Goal: Task Accomplishment & Management: Complete application form

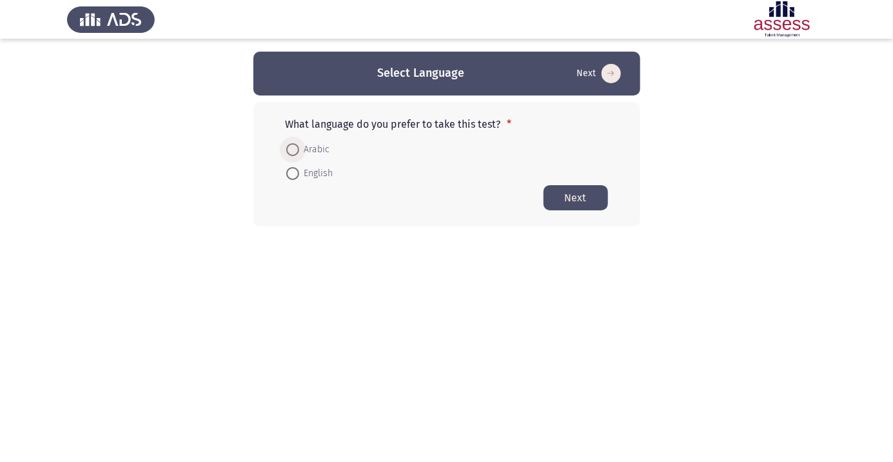
click at [292, 150] on span at bounding box center [292, 150] width 0 height 0
click at [292, 149] on input "Arabic" at bounding box center [292, 149] width 13 height 13
radio input "true"
click at [579, 197] on button "Next" at bounding box center [575, 196] width 64 height 25
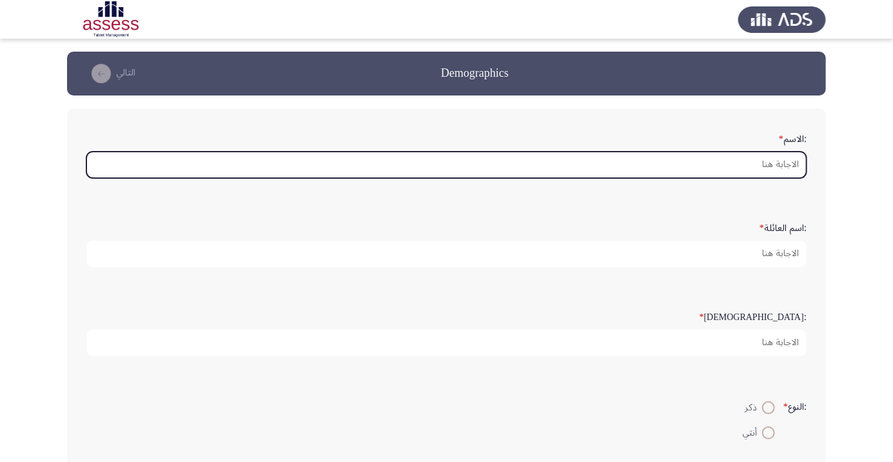
click at [750, 165] on input ":الاسم *" at bounding box center [446, 165] width 720 height 26
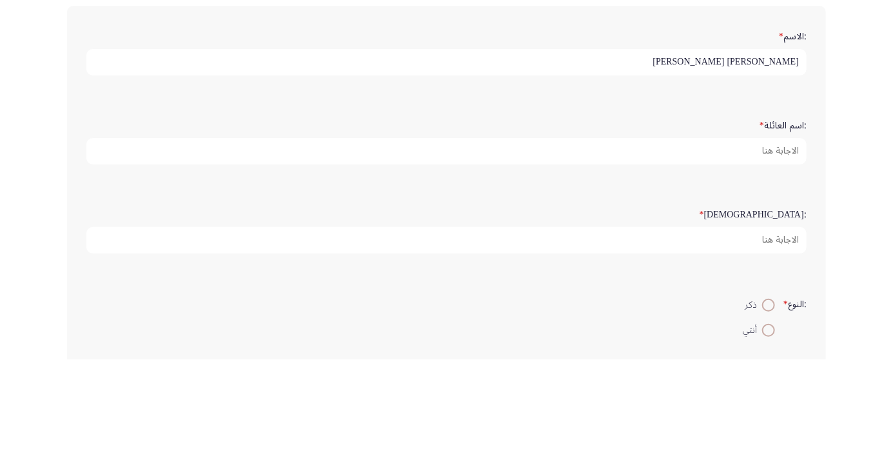
type input "[PERSON_NAME]"
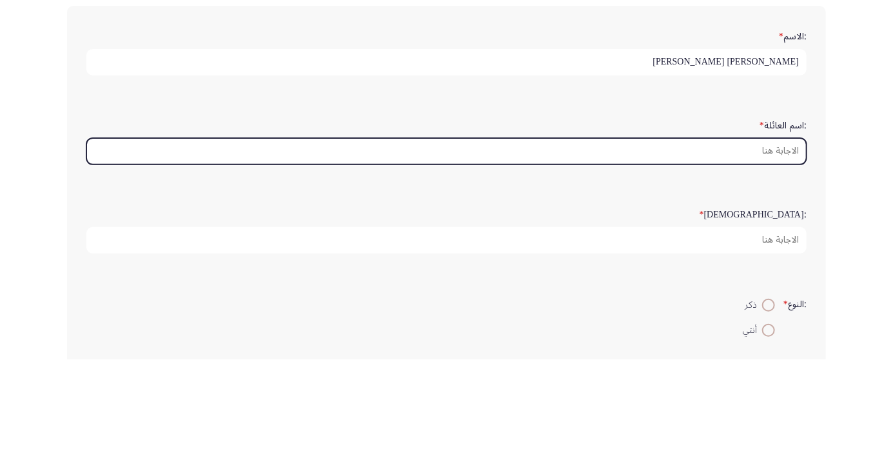
click at [754, 253] on input ":اسم العائلة *" at bounding box center [446, 253] width 720 height 26
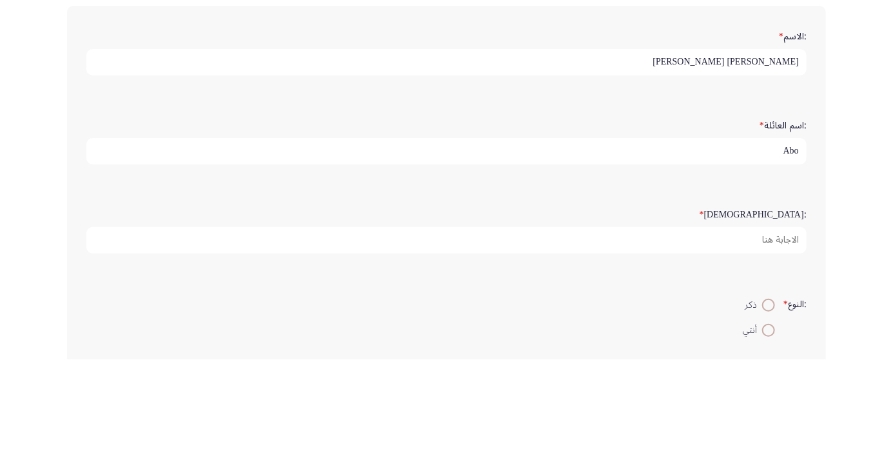
type input "Abou"
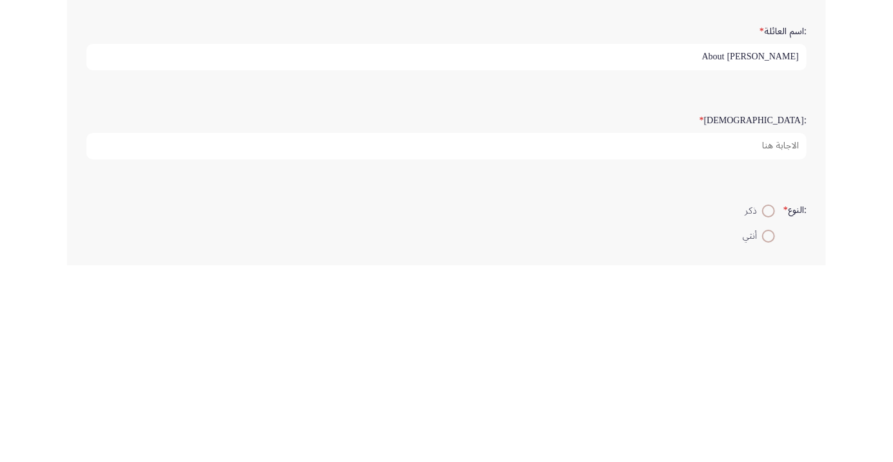
type input "About [PERSON_NAME]"
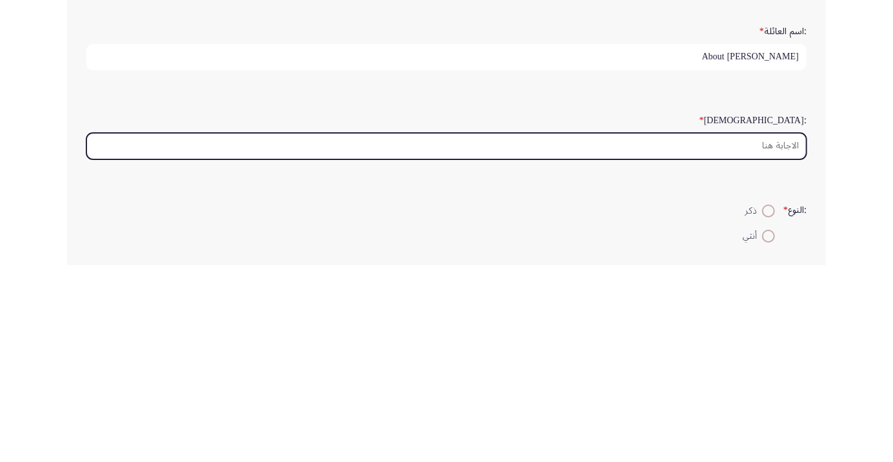
click at [765, 338] on input ":السن *" at bounding box center [446, 342] width 720 height 26
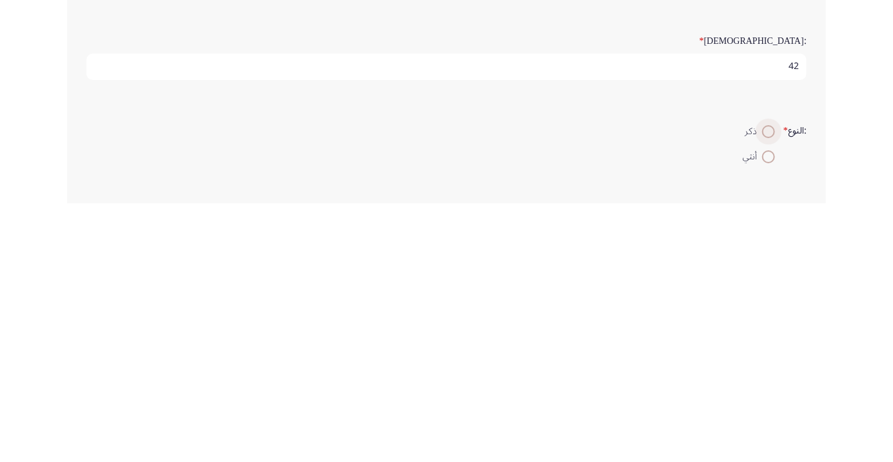
type input "42"
click at [768, 390] on span at bounding box center [768, 390] width 0 height 0
click at [767, 387] on input "ذكر" at bounding box center [768, 390] width 13 height 13
radio input "true"
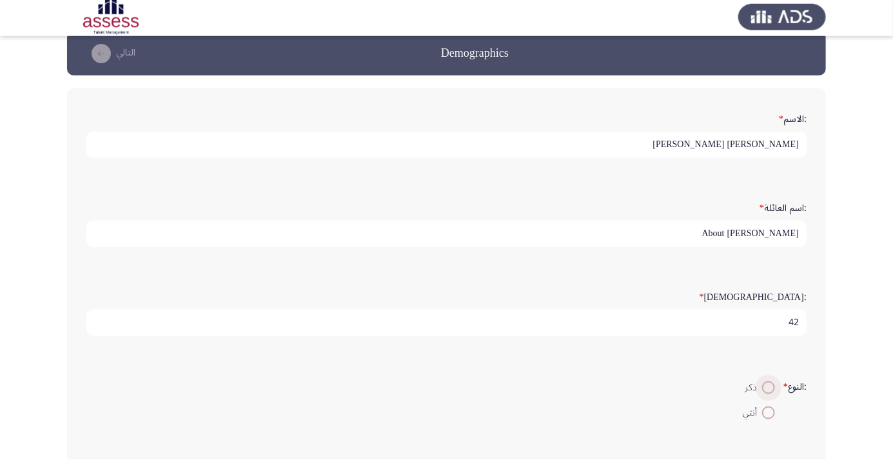
scroll to position [17, 0]
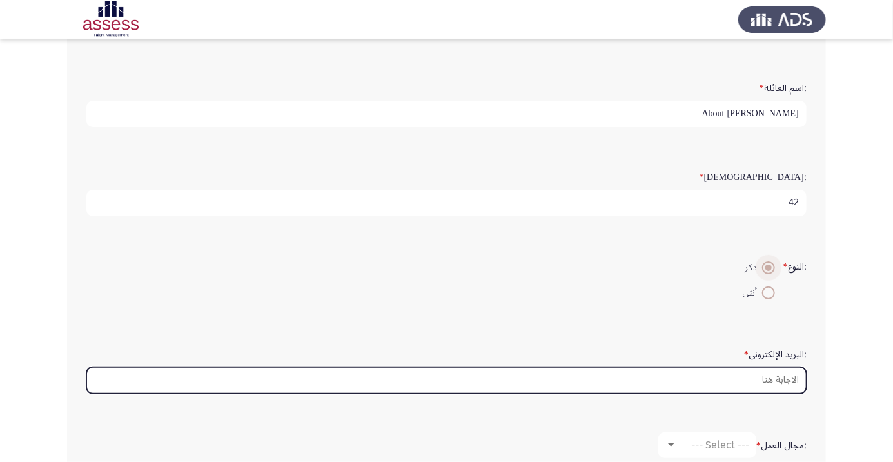
click at [760, 376] on input ":البريد الإلكتروني *" at bounding box center [446, 380] width 720 height 26
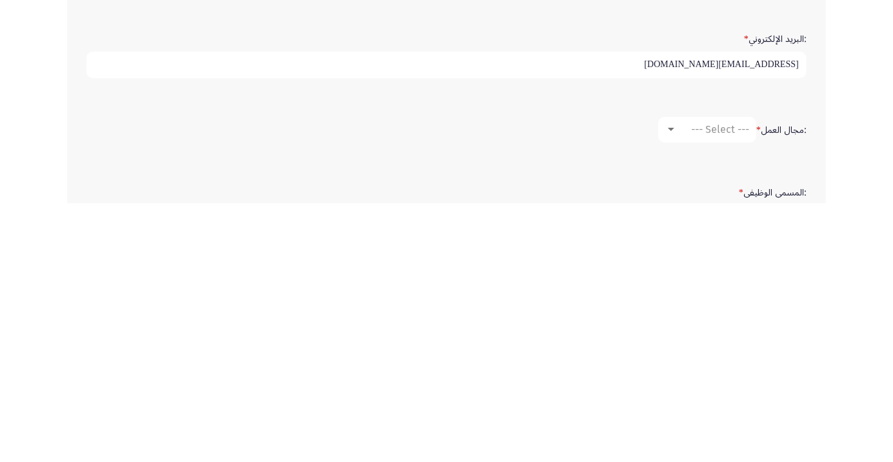
scroll to position [205, 0]
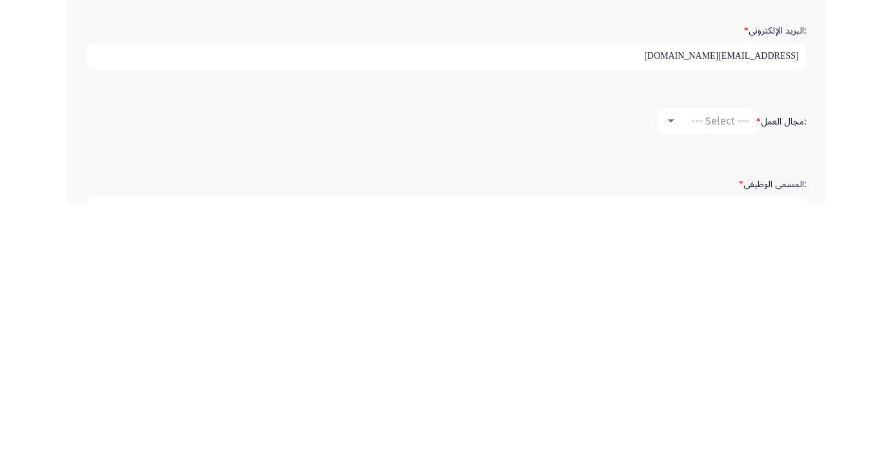
type input "[EMAIL_ADDRESS][DOMAIN_NAME]"
click at [670, 378] on div at bounding box center [671, 379] width 6 height 3
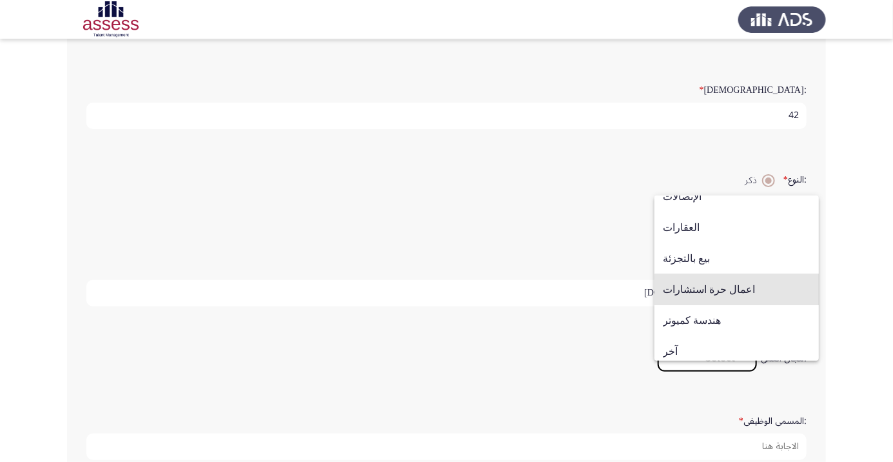
scroll to position [423, 0]
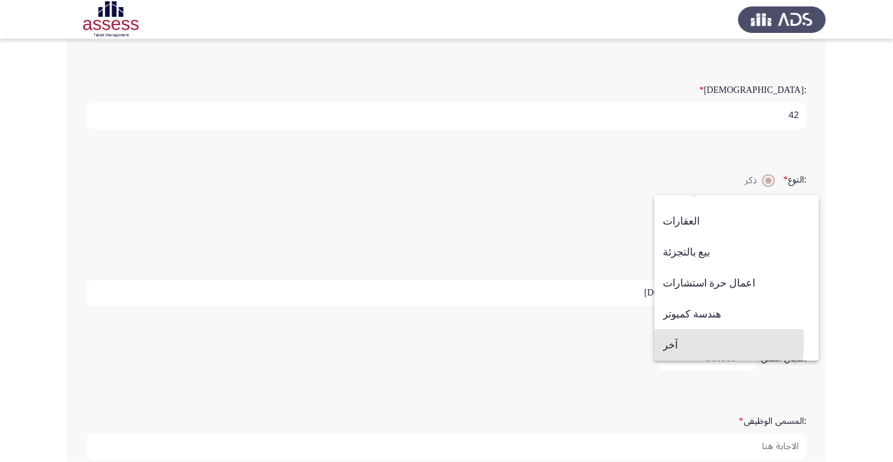
click at [676, 360] on span "آخر" at bounding box center [737, 344] width 148 height 31
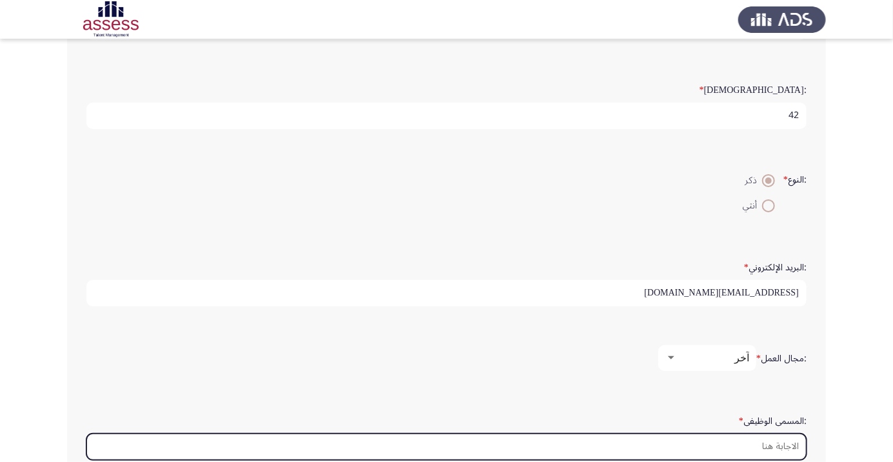
click at [751, 442] on input ":المسمى الوظيفى *" at bounding box center [446, 446] width 720 height 26
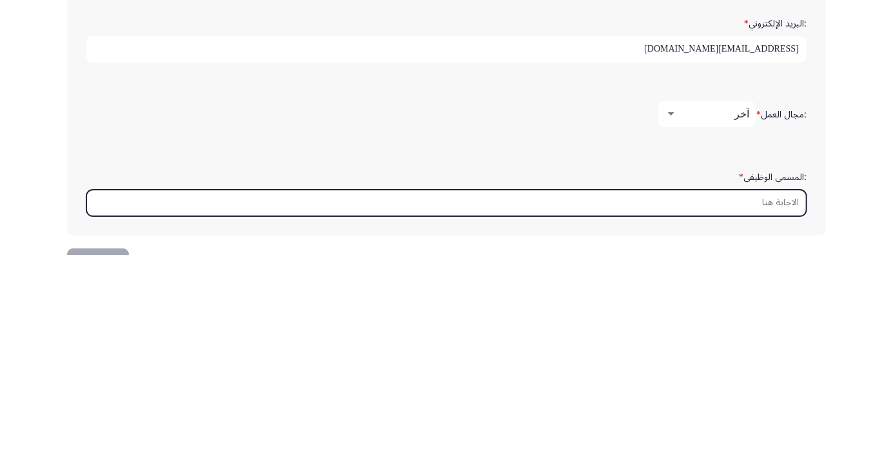
scroll to position [305, 0]
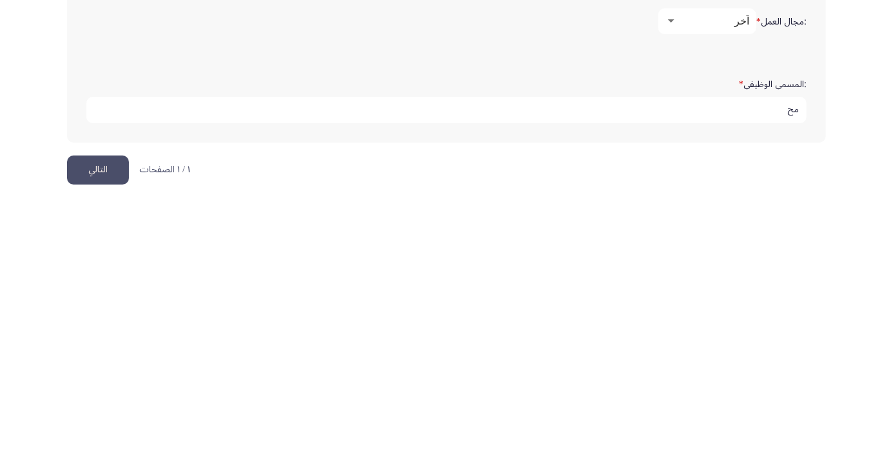
type input "م"
type input "مسؤل"
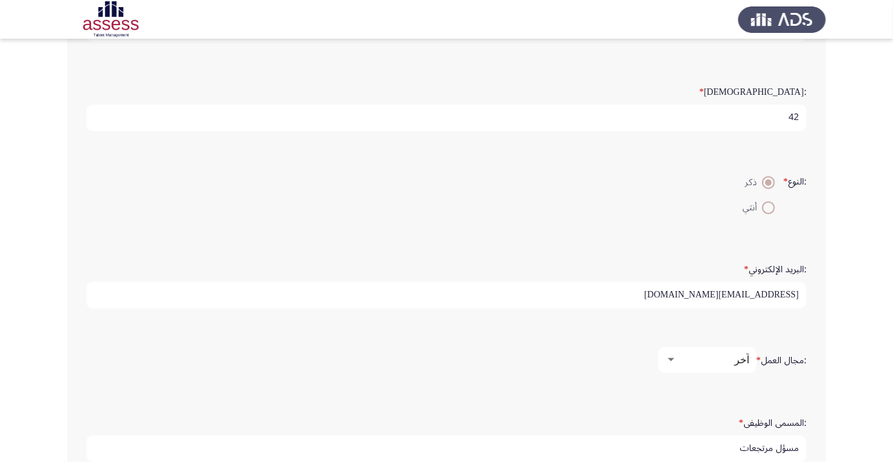
scroll to position [243, 0]
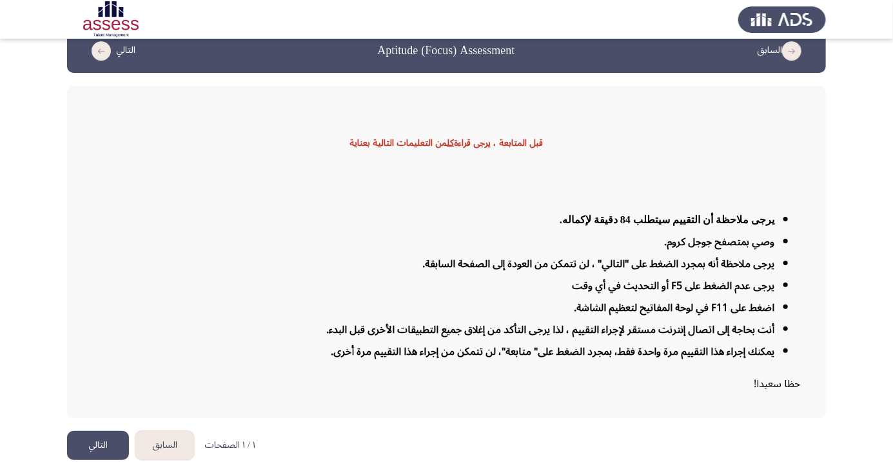
scroll to position [31, 0]
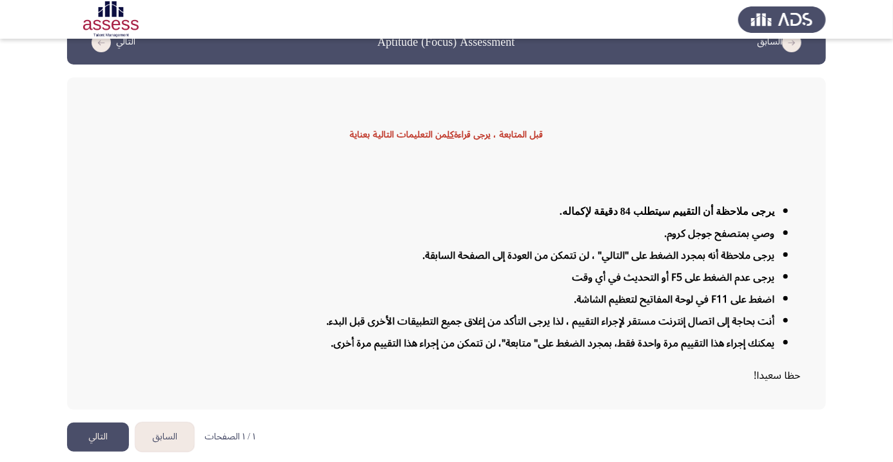
click at [109, 451] on button "التالي" at bounding box center [98, 436] width 62 height 29
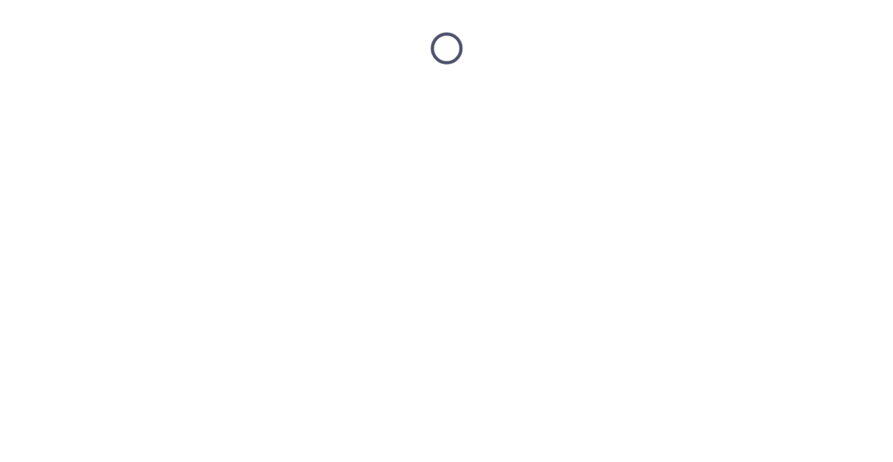
scroll to position [0, 0]
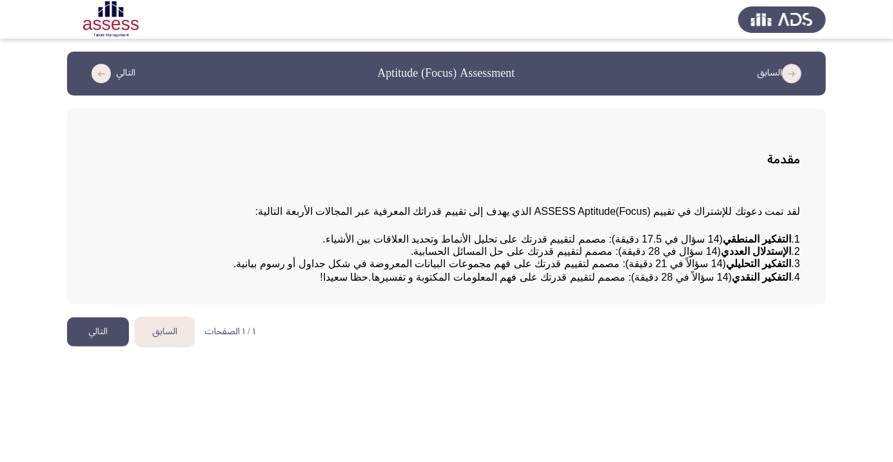
click at [98, 346] on button "التالي" at bounding box center [98, 331] width 62 height 29
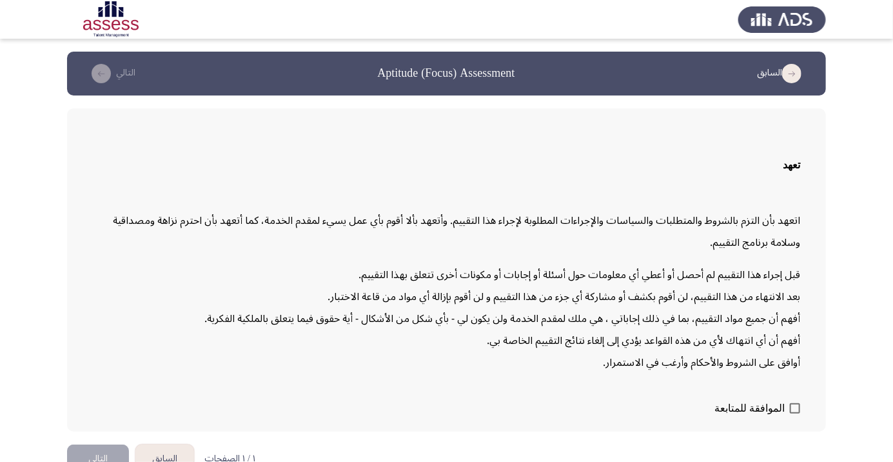
click at [795, 413] on span at bounding box center [795, 408] width 10 height 10
click at [795, 414] on input "الموافقة للمتابعة" at bounding box center [794, 413] width 1 height 1
checkbox input "true"
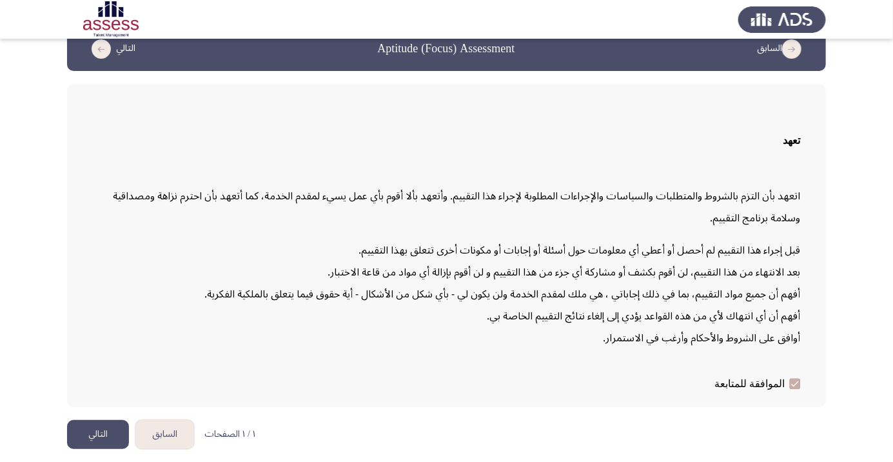
scroll to position [37, 0]
click at [110, 449] on button "التالي" at bounding box center [98, 434] width 62 height 29
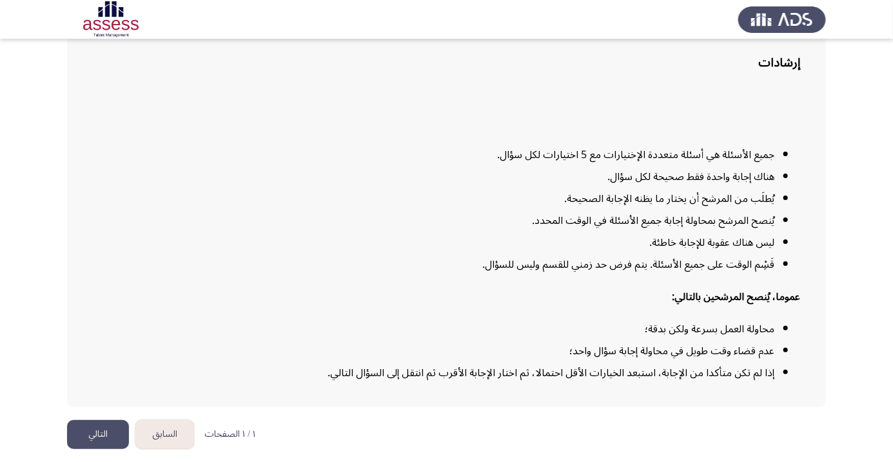
scroll to position [104, 0]
click at [104, 449] on button "التالي" at bounding box center [98, 434] width 62 height 29
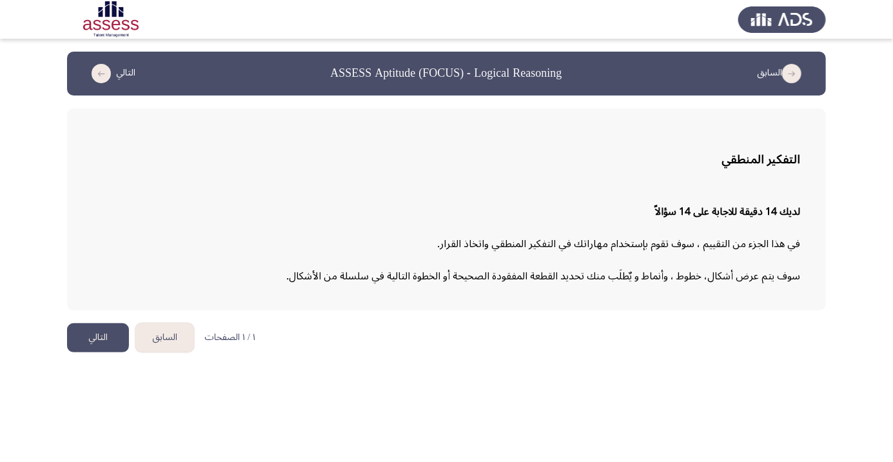
click at [98, 338] on button "التالي" at bounding box center [98, 337] width 62 height 29
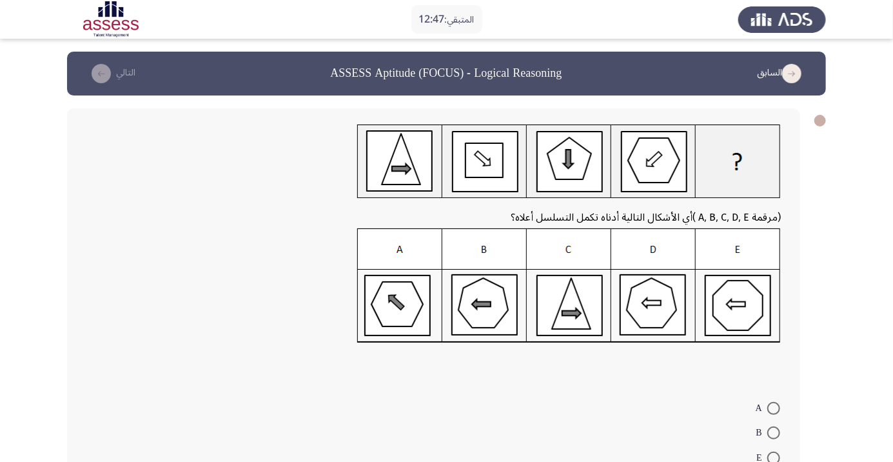
click at [774, 433] on span at bounding box center [773, 432] width 13 height 13
click at [774, 433] on input "B" at bounding box center [773, 432] width 13 height 13
radio input "true"
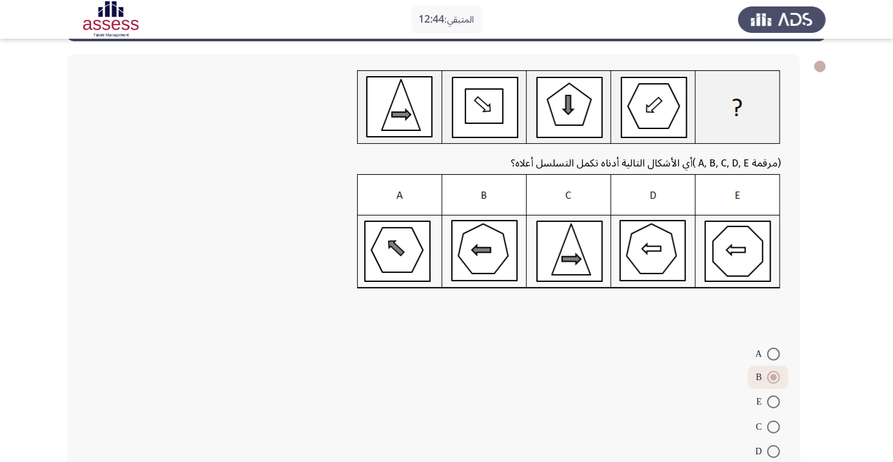
scroll to position [74, 0]
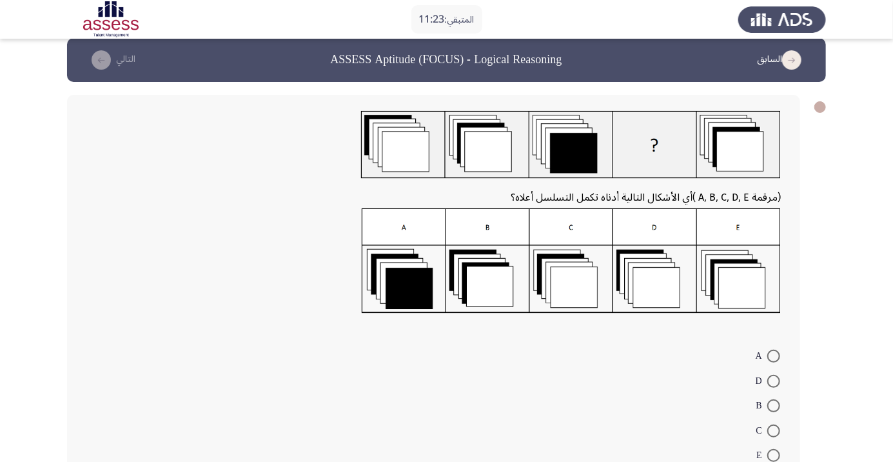
scroll to position [19, 0]
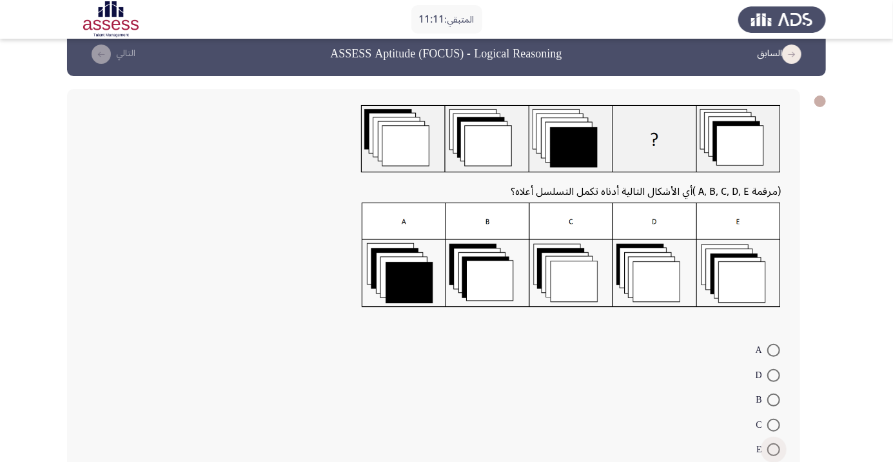
click at [774, 449] on span at bounding box center [773, 449] width 13 height 13
click at [774, 449] on input "E" at bounding box center [773, 449] width 13 height 13
radio input "true"
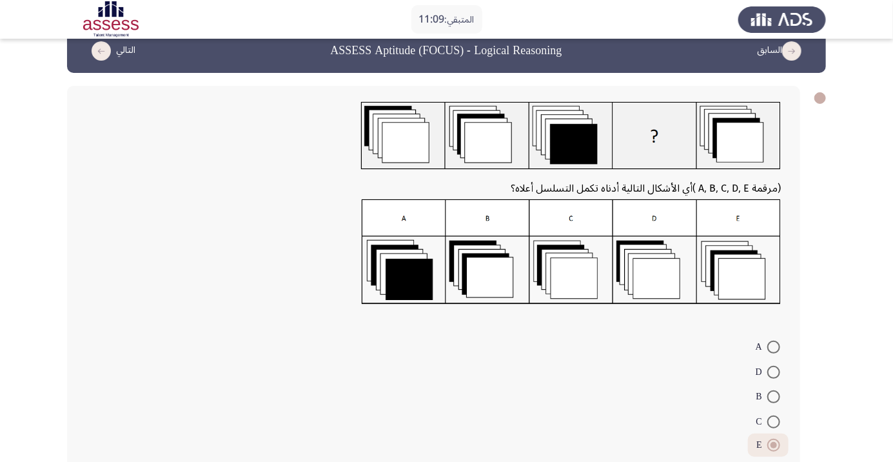
scroll to position [36, 0]
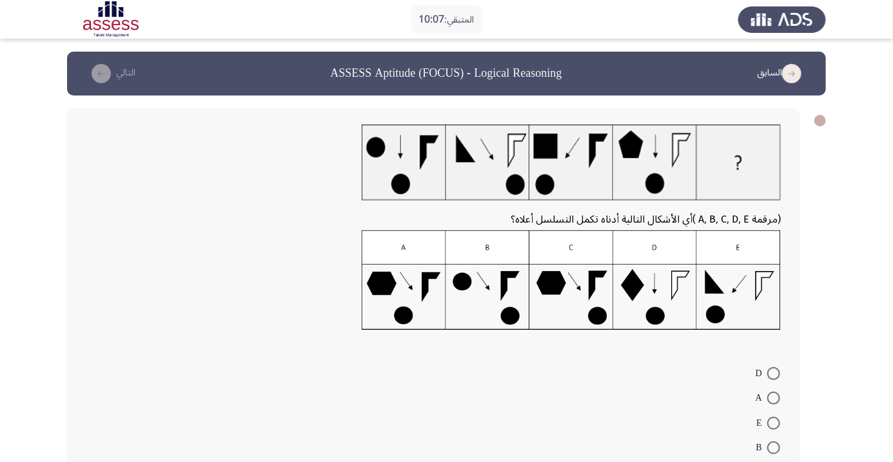
click at [774, 398] on span at bounding box center [773, 397] width 13 height 13
click at [774, 398] on input "A" at bounding box center [773, 397] width 13 height 13
radio input "true"
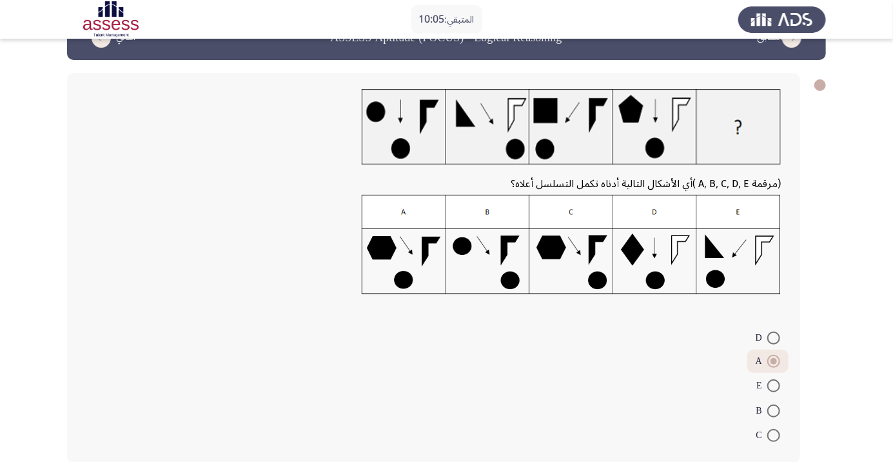
scroll to position [39, 0]
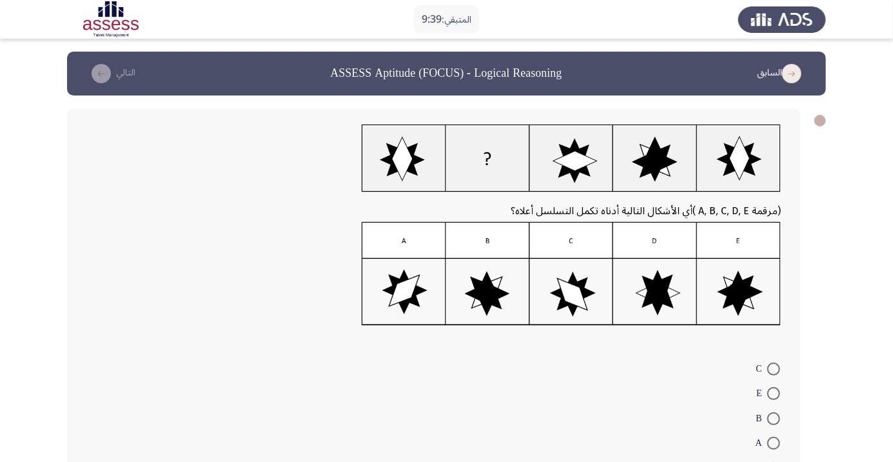
click at [774, 418] on span at bounding box center [773, 418] width 13 height 13
click at [774, 418] on input "B" at bounding box center [773, 418] width 13 height 13
radio input "true"
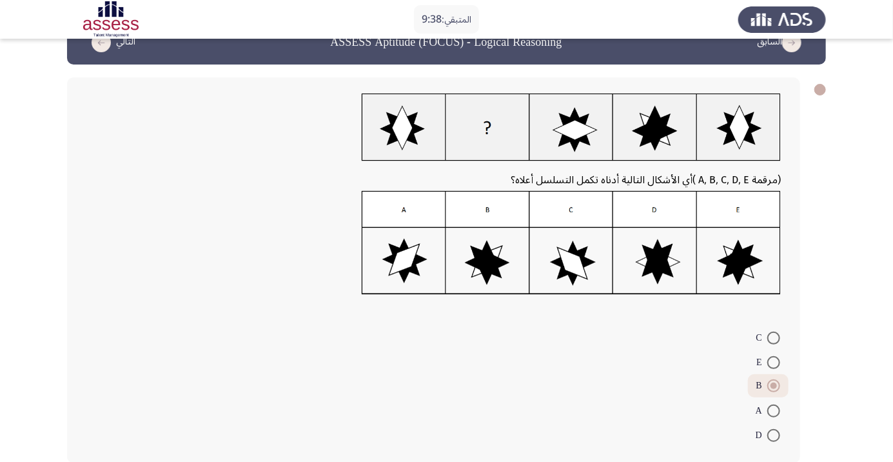
scroll to position [35, 0]
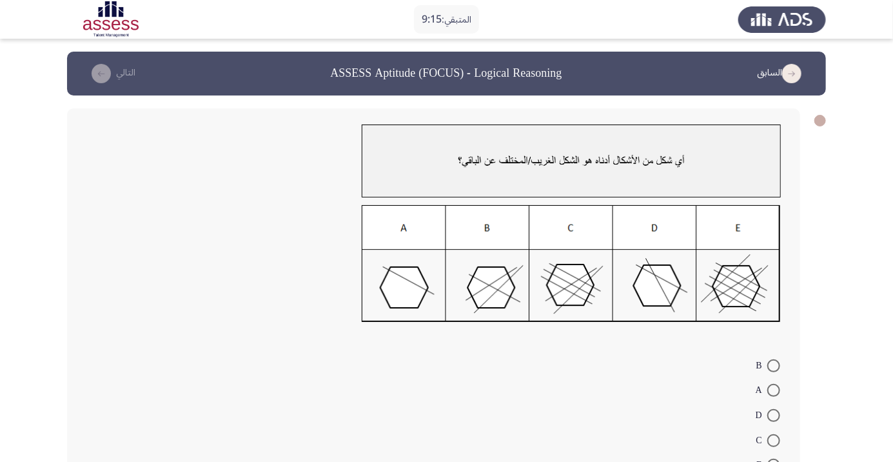
click at [774, 390] on span at bounding box center [773, 390] width 13 height 13
click at [774, 390] on input "A" at bounding box center [773, 390] width 13 height 13
radio input "true"
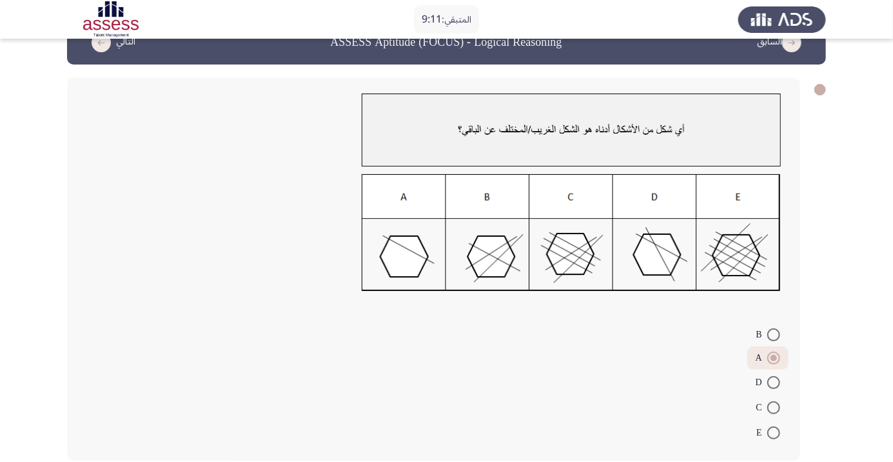
scroll to position [32, 0]
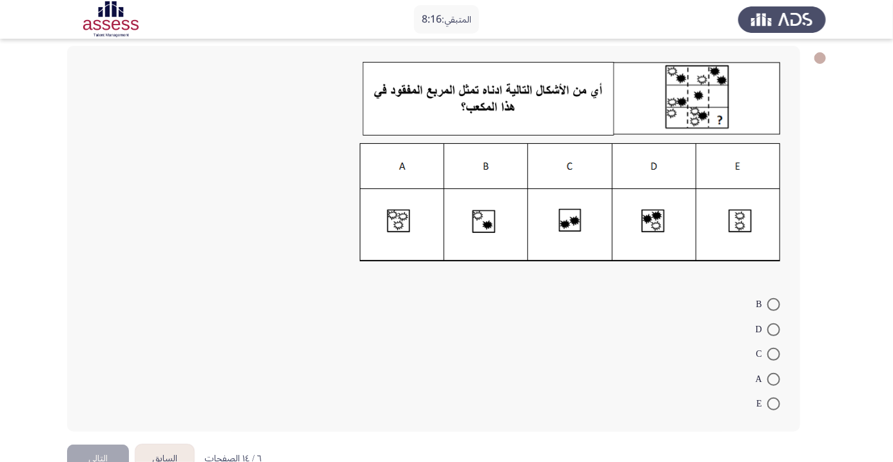
scroll to position [57, 0]
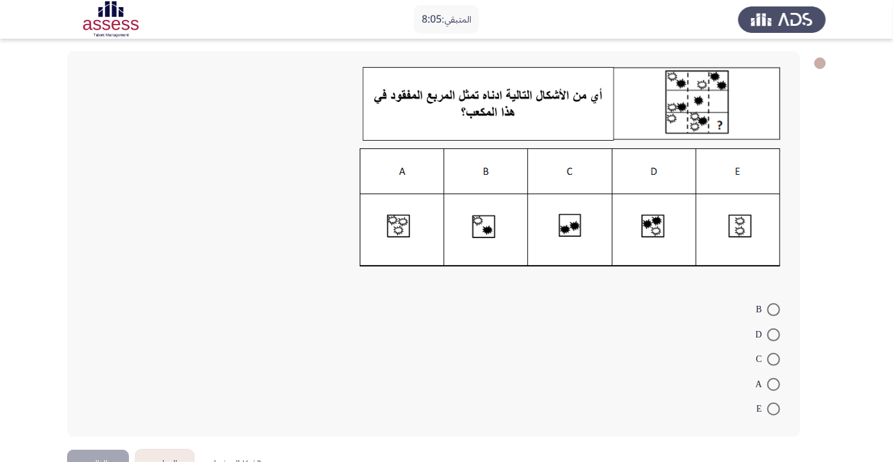
click at [774, 309] on span at bounding box center [773, 309] width 13 height 13
click at [774, 309] on input "B" at bounding box center [773, 309] width 13 height 13
radio input "true"
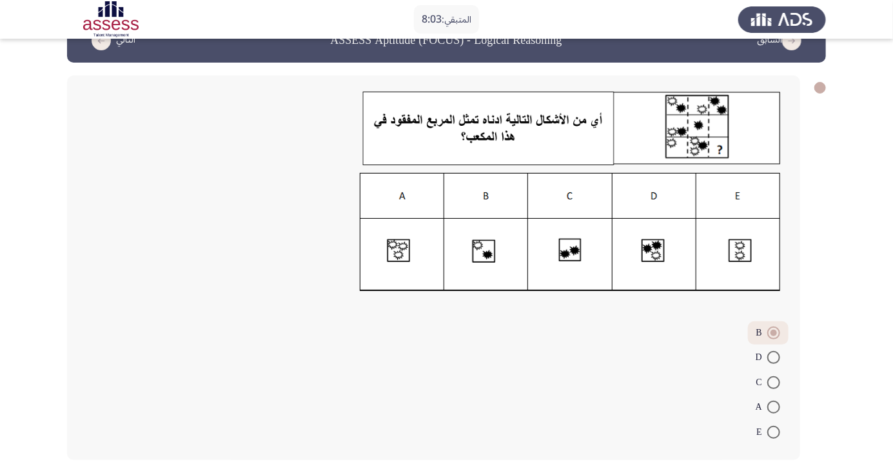
scroll to position [34, 0]
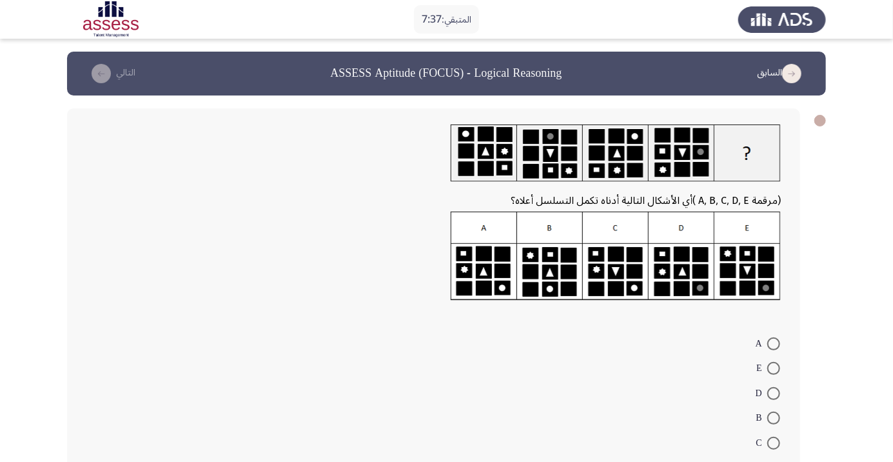
click at [637, 378] on form "A E D B C" at bounding box center [433, 392] width 694 height 124
click at [774, 343] on span at bounding box center [773, 343] width 13 height 13
click at [774, 343] on input "A" at bounding box center [773, 343] width 13 height 13
radio input "true"
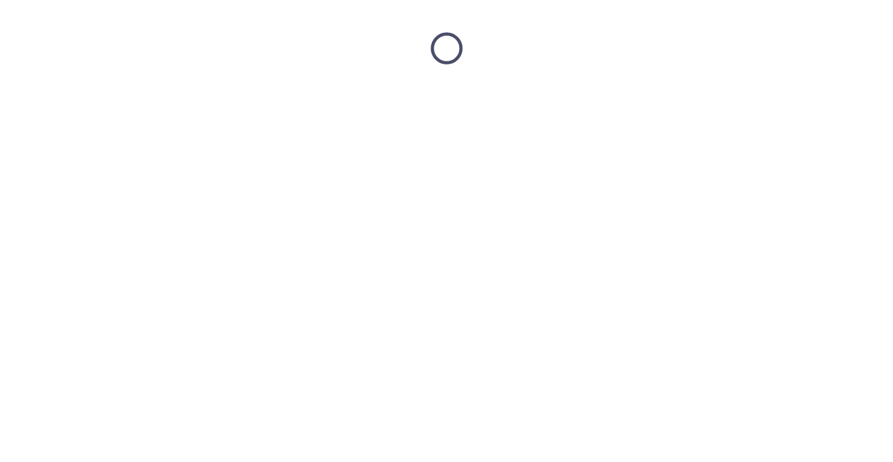
scroll to position [0, 0]
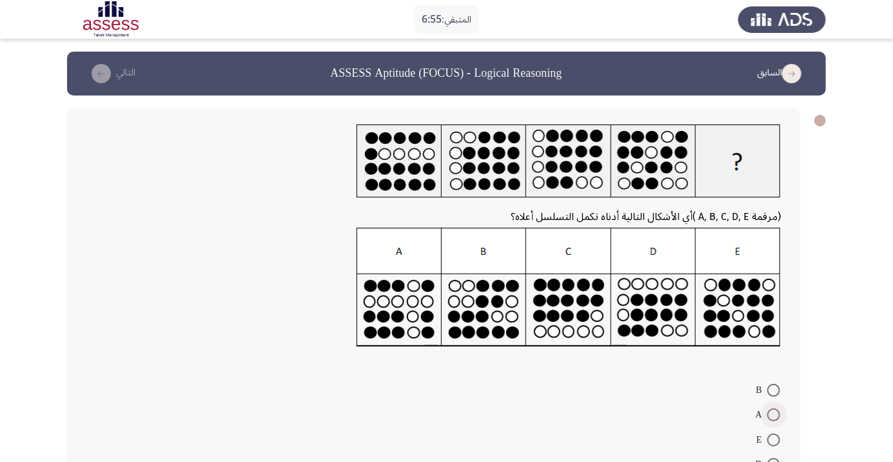
click at [774, 414] on span at bounding box center [773, 414] width 13 height 13
click at [774, 414] on input "A" at bounding box center [773, 414] width 13 height 13
radio input "true"
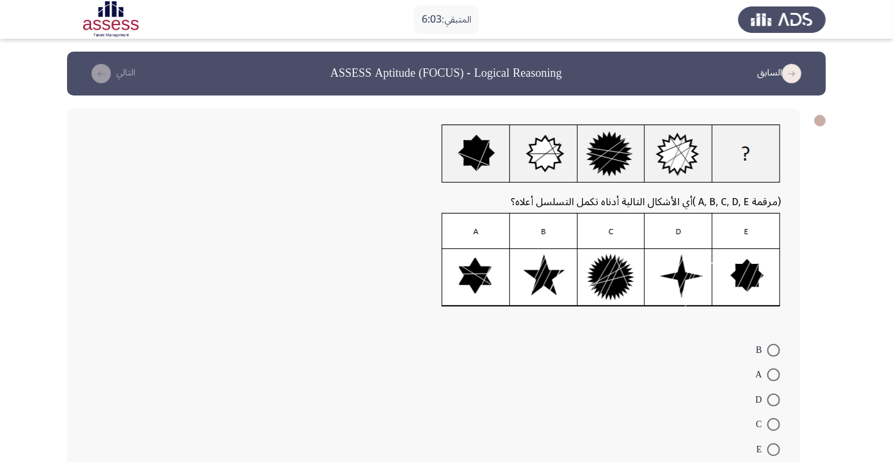
click at [774, 424] on span at bounding box center [773, 424] width 13 height 13
click at [774, 424] on input "C" at bounding box center [773, 424] width 13 height 13
radio input "true"
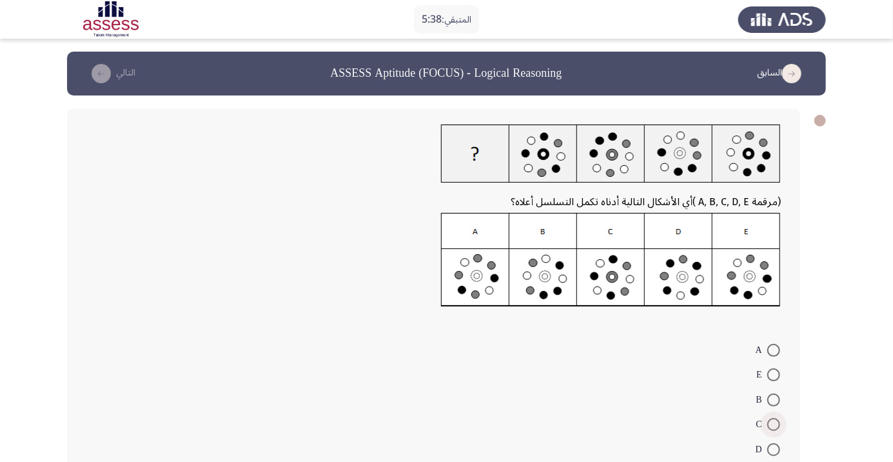
click at [774, 424] on span at bounding box center [773, 424] width 13 height 13
click at [774, 424] on input "C" at bounding box center [773, 424] width 13 height 13
radio input "true"
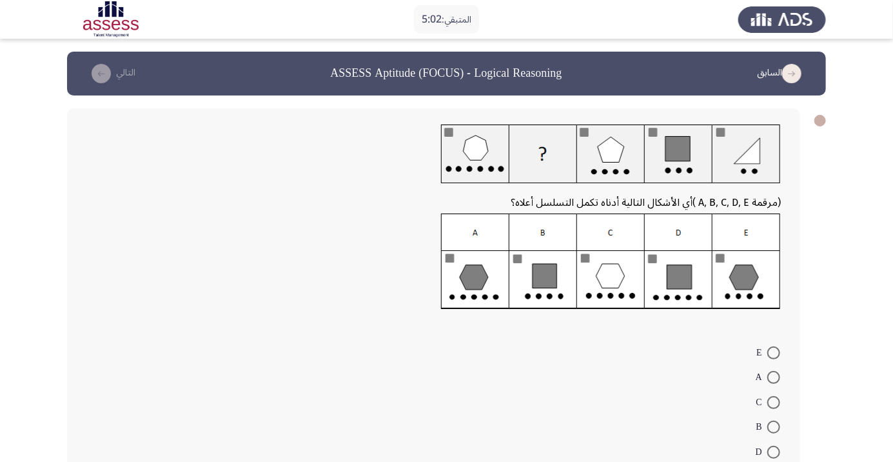
click at [774, 402] on span at bounding box center [773, 402] width 13 height 13
click at [774, 402] on input "C" at bounding box center [773, 402] width 13 height 13
radio input "true"
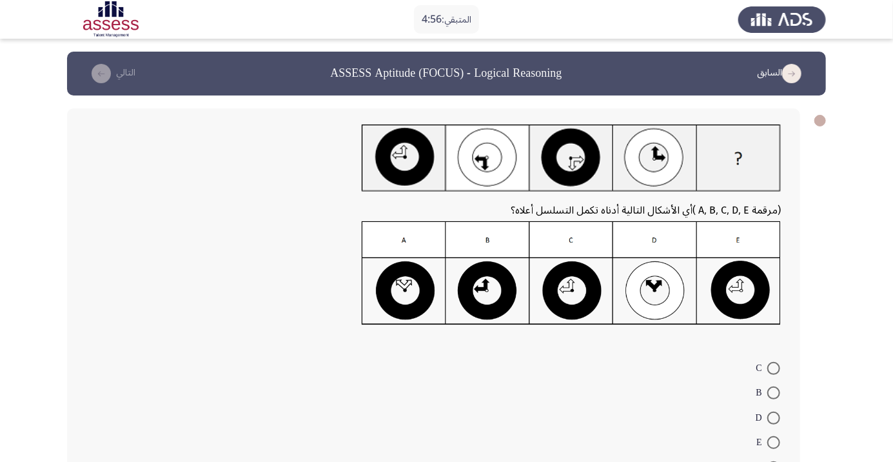
scroll to position [36, 0]
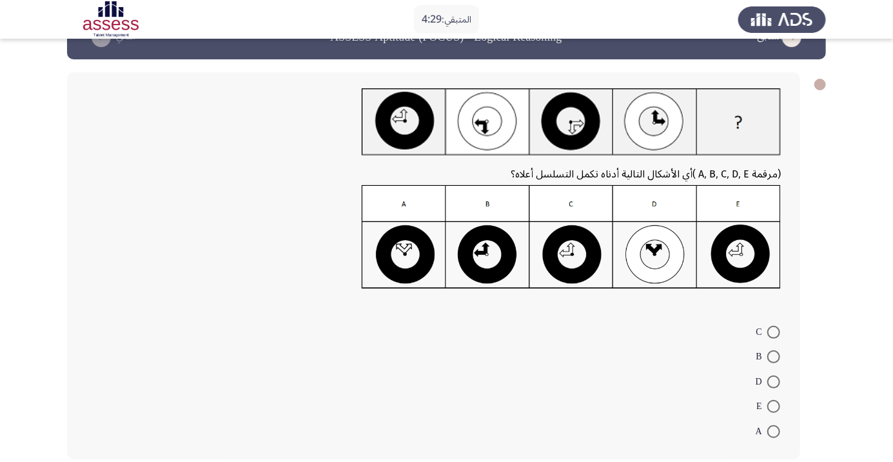
click at [631, 382] on form "C B D E A" at bounding box center [433, 380] width 694 height 124
click at [611, 374] on form "C B D E A" at bounding box center [433, 380] width 694 height 124
click at [774, 331] on span at bounding box center [773, 332] width 13 height 13
click at [774, 331] on input "C" at bounding box center [773, 332] width 13 height 13
radio input "true"
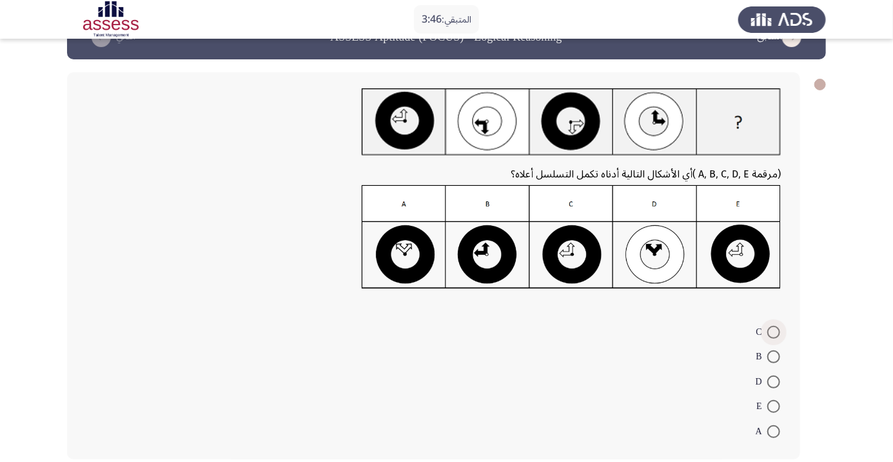
scroll to position [34, 0]
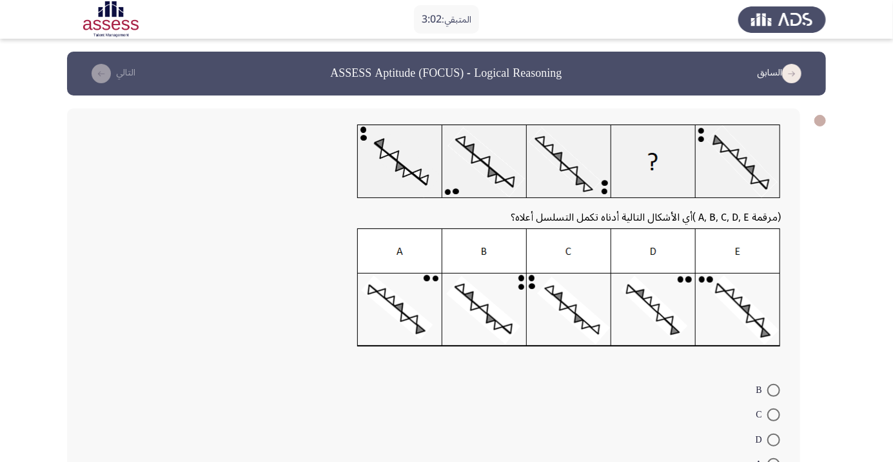
click at [774, 439] on span at bounding box center [773, 439] width 13 height 13
click at [774, 439] on input "D" at bounding box center [773, 439] width 13 height 13
radio input "true"
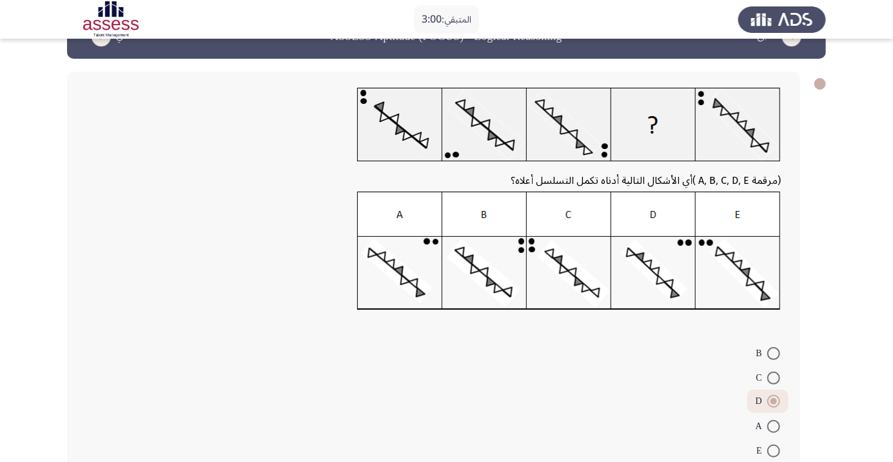
scroll to position [56, 0]
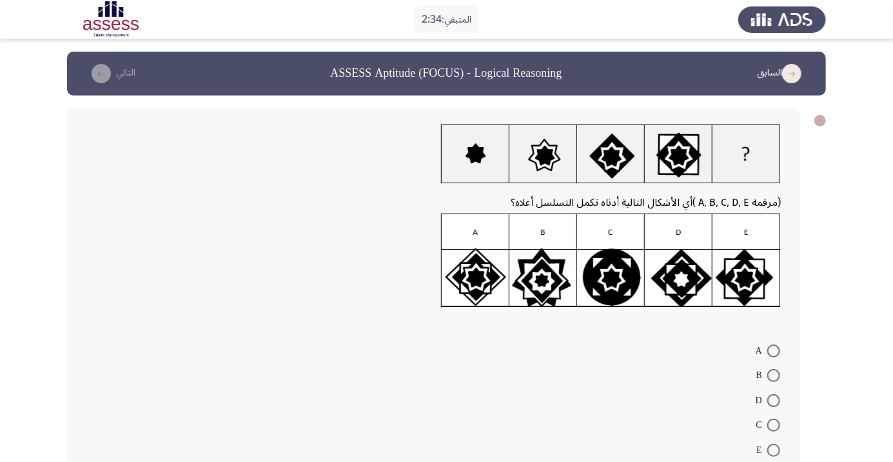
click at [645, 443] on form "A B D C E" at bounding box center [433, 399] width 694 height 124
click at [774, 449] on span at bounding box center [773, 450] width 13 height 13
click at [774, 449] on input "E" at bounding box center [773, 450] width 13 height 13
radio input "true"
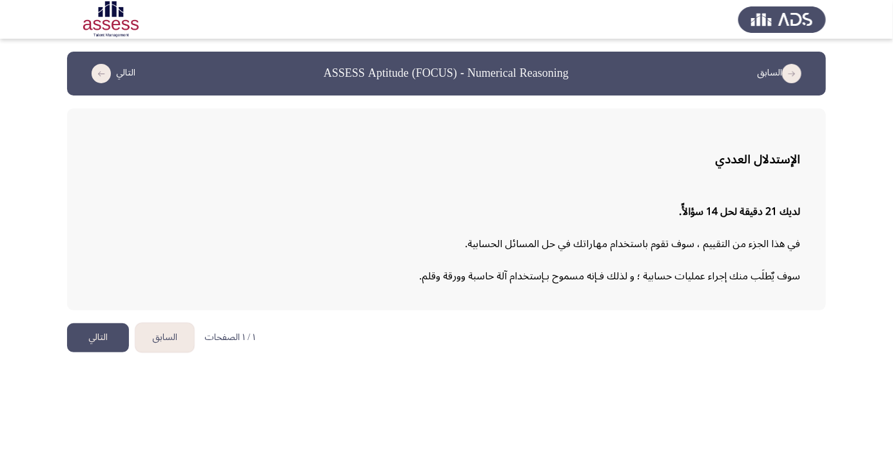
click at [104, 335] on button "التالي" at bounding box center [98, 337] width 62 height 29
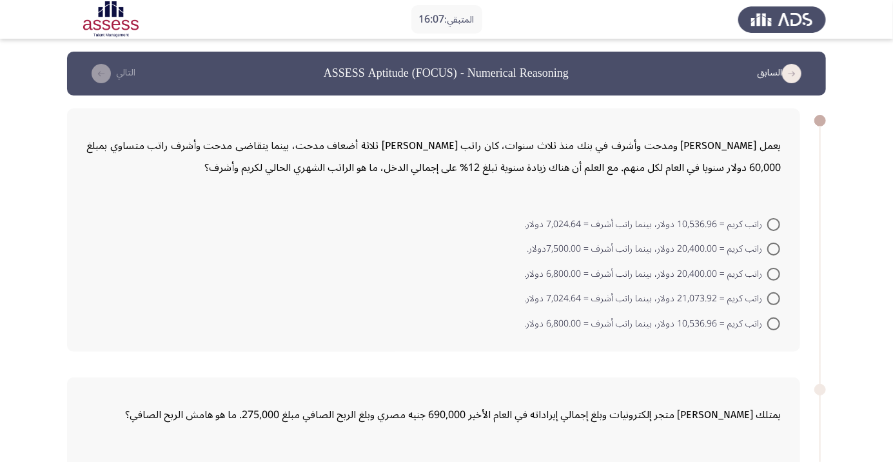
click at [774, 273] on span at bounding box center [773, 274] width 13 height 13
click at [774, 273] on input "راتب كريم = 20,400.00 دولار، بينما راتب أشرف = 6,800.00 دولار." at bounding box center [773, 274] width 13 height 13
radio input "true"
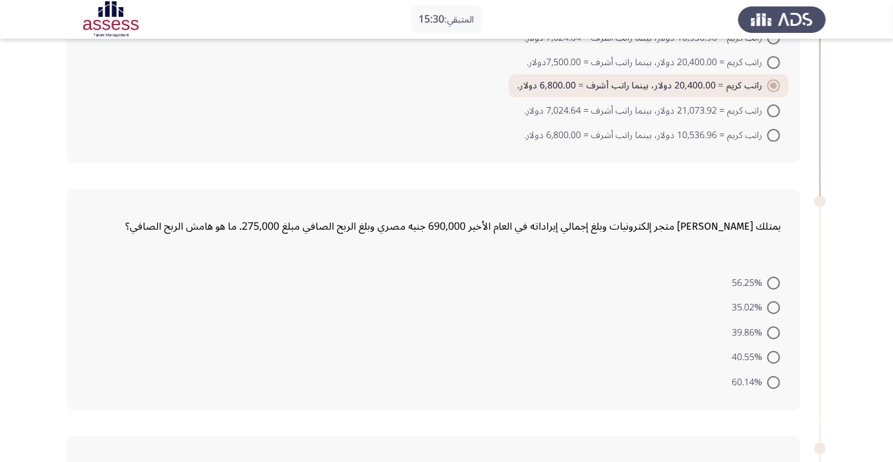
scroll to position [186, 0]
click at [774, 331] on span at bounding box center [773, 333] width 13 height 13
click at [774, 331] on input "39.86%" at bounding box center [773, 333] width 13 height 13
radio input "true"
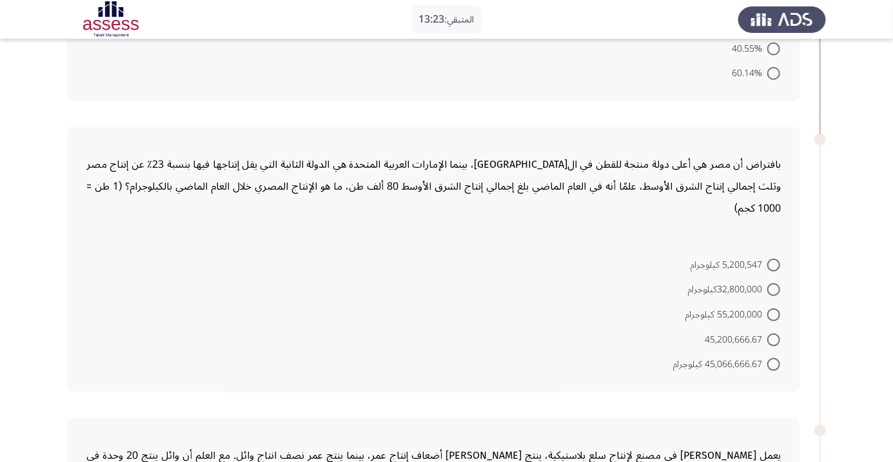
scroll to position [484, 0]
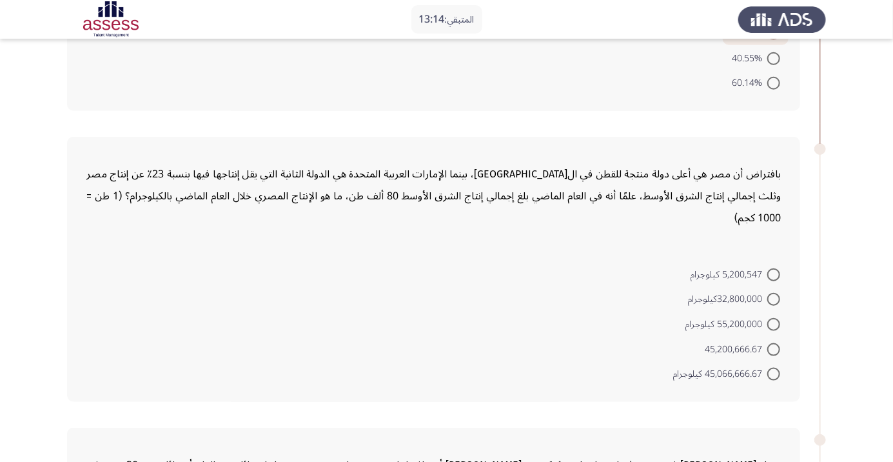
click at [774, 323] on span at bounding box center [773, 324] width 13 height 13
click at [774, 323] on input "55,200,000 كيلوجرام" at bounding box center [773, 324] width 13 height 13
radio input "true"
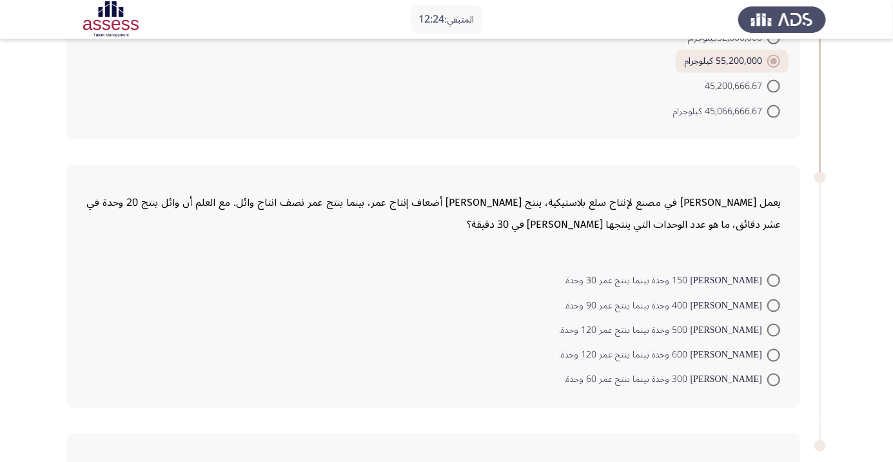
scroll to position [746, 0]
click at [774, 277] on span at bounding box center [773, 279] width 13 height 13
click at [774, 277] on input "[PERSON_NAME] 150 وحدة بينما ينتج عمر 30 وحدة." at bounding box center [773, 279] width 13 height 13
radio input "true"
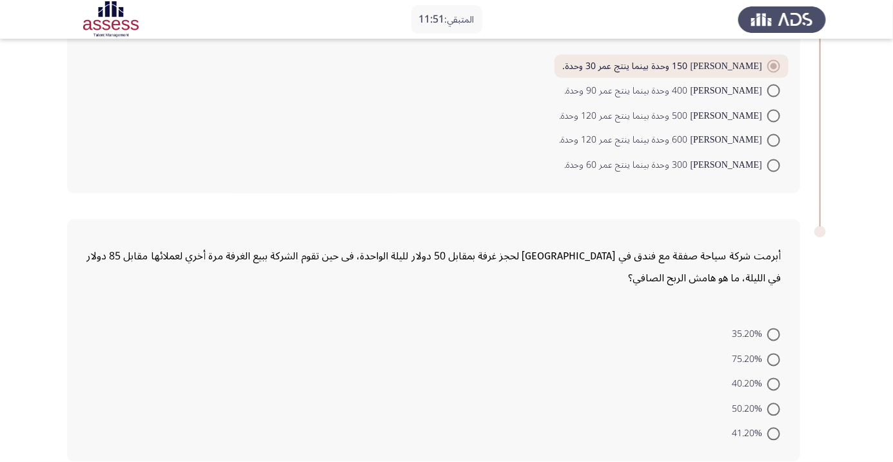
scroll to position [958, 0]
click at [774, 331] on span at bounding box center [773, 334] width 13 height 13
click at [774, 331] on input "35.20%" at bounding box center [773, 334] width 13 height 13
radio input "true"
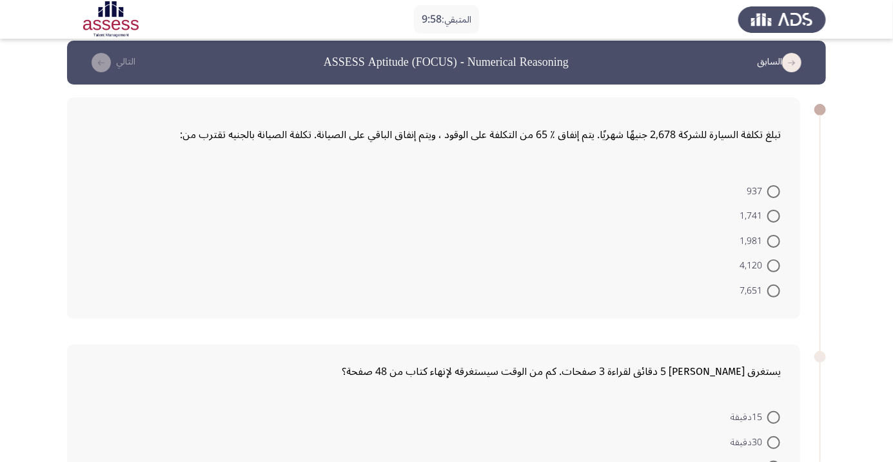
scroll to position [0, 0]
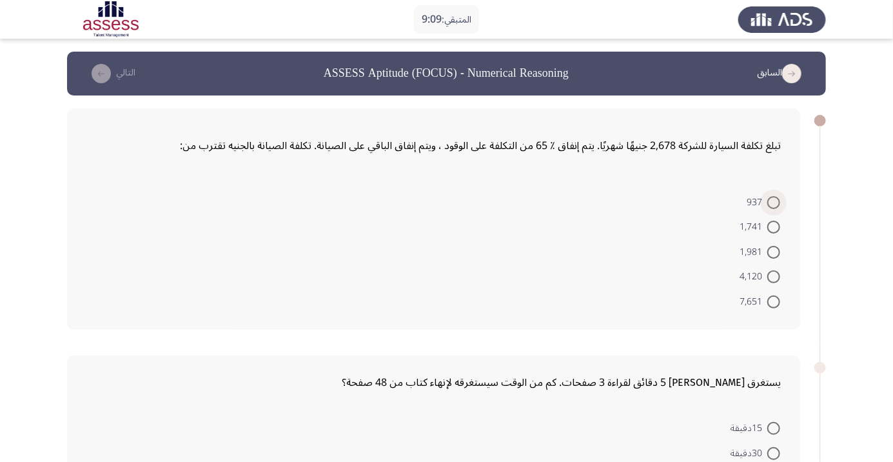
click at [779, 196] on span at bounding box center [773, 202] width 13 height 13
click at [779, 196] on input "937" at bounding box center [773, 202] width 13 height 13
radio input "true"
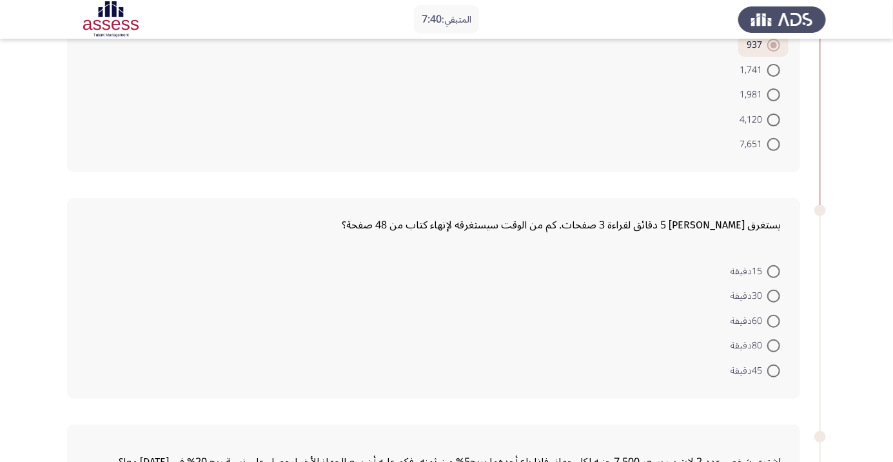
scroll to position [170, 0]
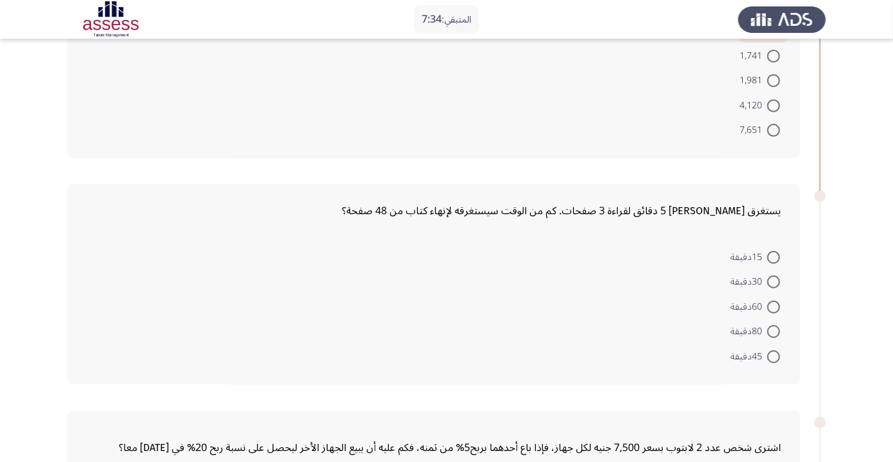
click at [774, 330] on span at bounding box center [773, 331] width 13 height 13
click at [774, 330] on input "80دقيقة" at bounding box center [773, 331] width 13 height 13
radio input "true"
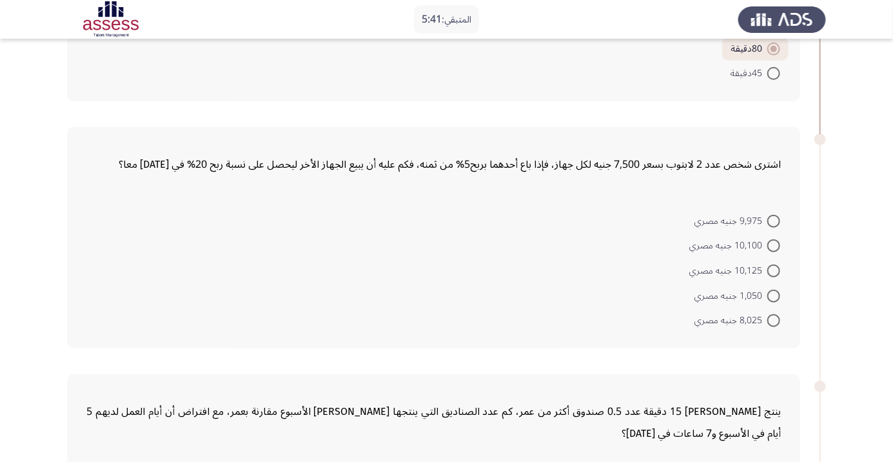
scroll to position [449, 0]
click at [774, 295] on span at bounding box center [773, 297] width 13 height 13
click at [774, 295] on input "1,050 جنيه مصري" at bounding box center [773, 297] width 13 height 13
radio input "true"
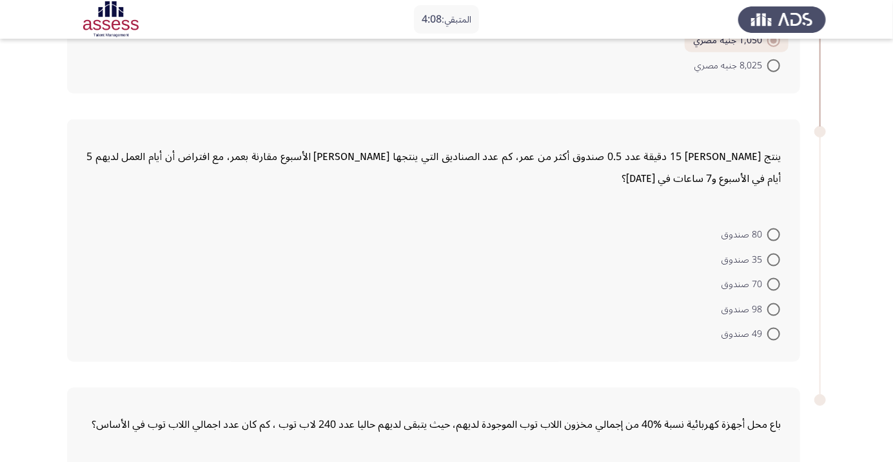
scroll to position [705, 0]
click at [774, 282] on span at bounding box center [773, 283] width 13 height 13
click at [774, 282] on input "70 صندوق" at bounding box center [773, 283] width 13 height 13
radio input "true"
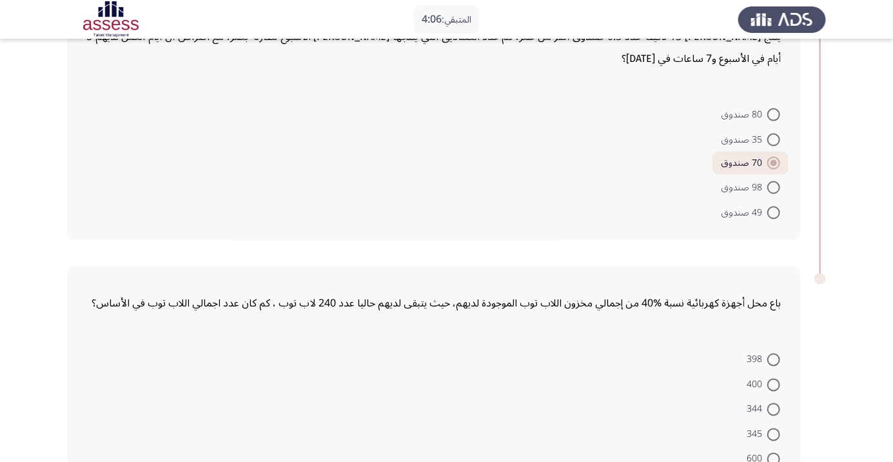
scroll to position [850, 0]
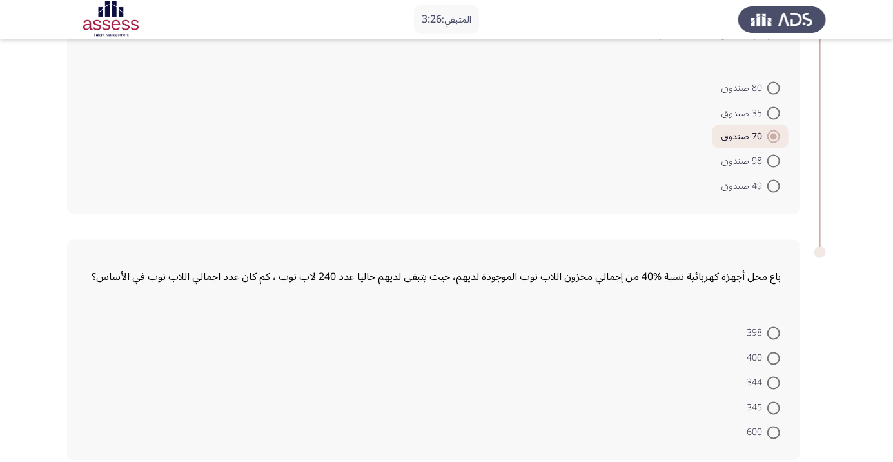
click at [774, 406] on span at bounding box center [773, 408] width 13 height 13
click at [774, 406] on input "345" at bounding box center [773, 408] width 13 height 13
radio input "true"
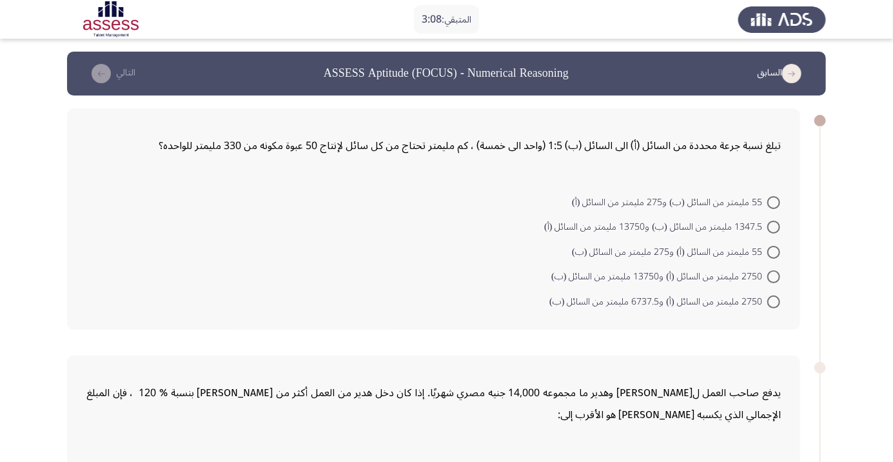
scroll to position [25, 0]
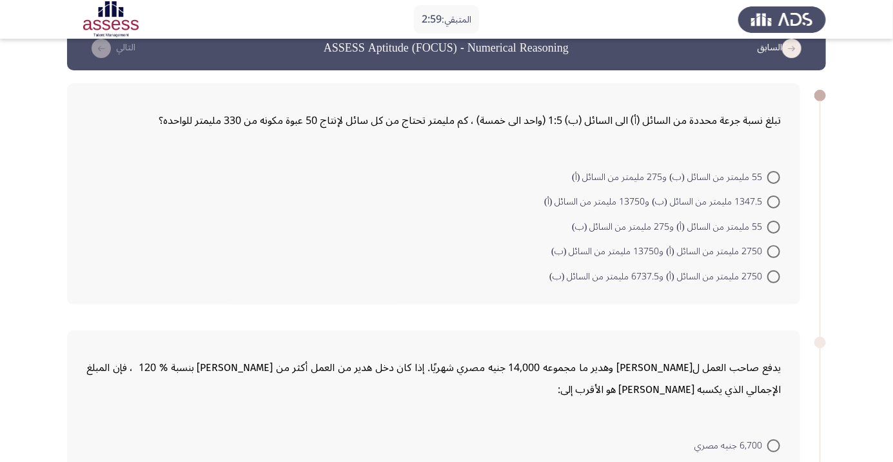
click at [774, 201] on span at bounding box center [773, 201] width 13 height 13
click at [774, 201] on input "1347.5 مليمتر من السائل (ب) و13750 مليمتر من السائل (أ)" at bounding box center [773, 201] width 13 height 13
radio input "true"
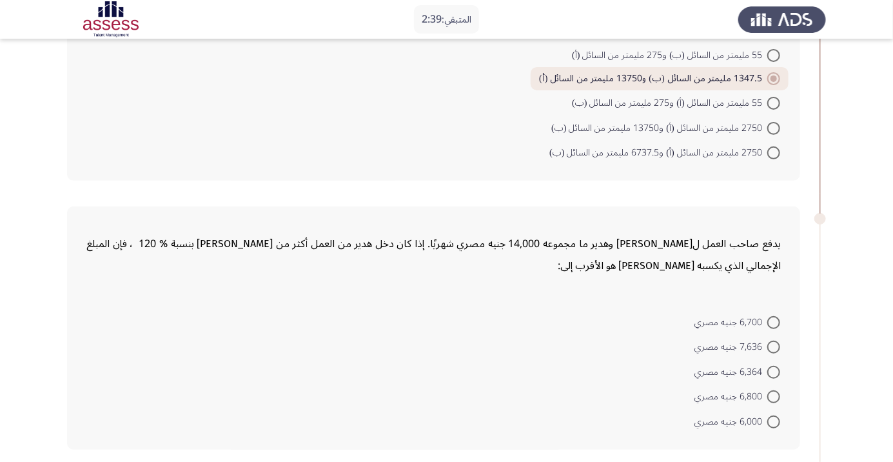
scroll to position [154, 0]
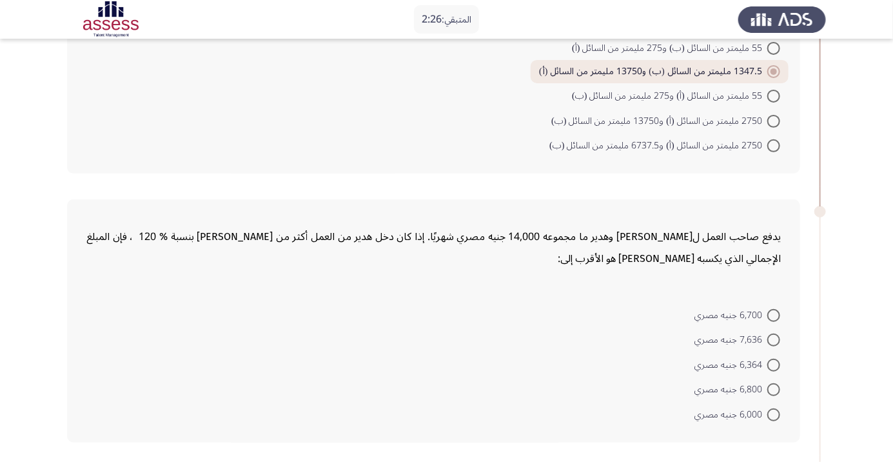
click at [774, 413] on span at bounding box center [773, 414] width 13 height 13
click at [774, 413] on input "6,000 جنيه مصري" at bounding box center [773, 414] width 13 height 13
radio input "true"
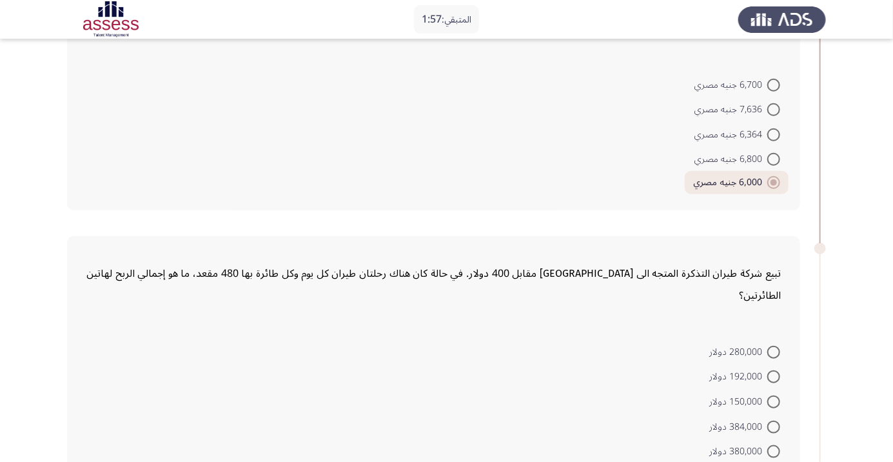
scroll to position [384, 0]
click at [774, 371] on span at bounding box center [773, 377] width 13 height 13
click at [774, 371] on input "192,000 دولار" at bounding box center [773, 377] width 13 height 13
radio input "true"
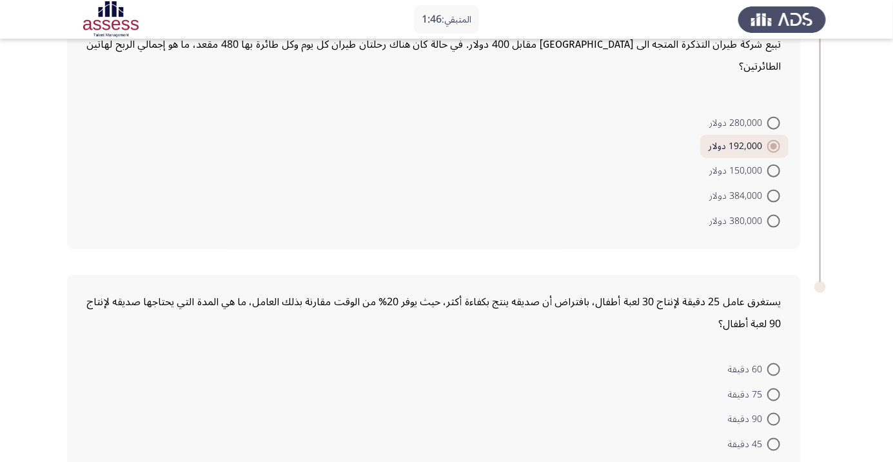
scroll to position [627, 0]
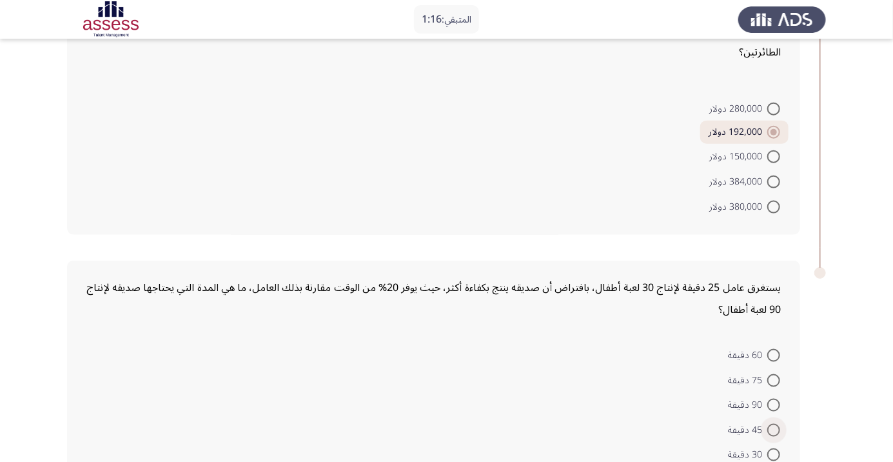
click at [774, 424] on span at bounding box center [773, 430] width 13 height 13
click at [774, 424] on input "45 دقيقة" at bounding box center [773, 430] width 13 height 13
radio input "true"
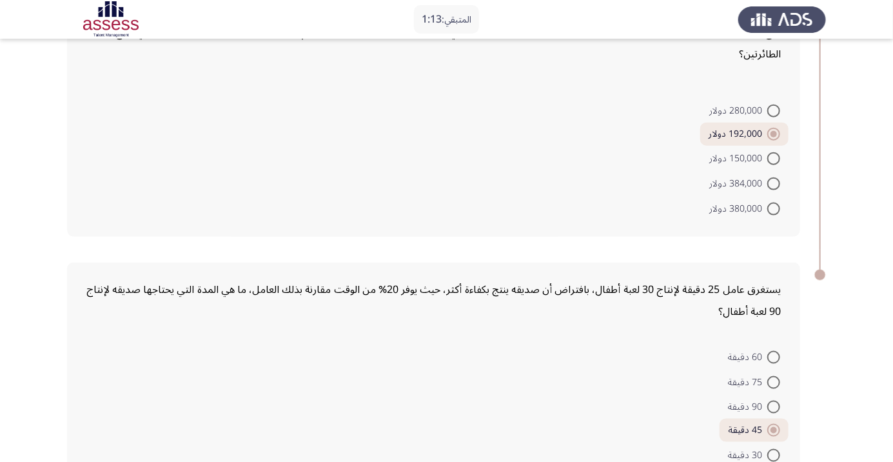
scroll to position [0, 0]
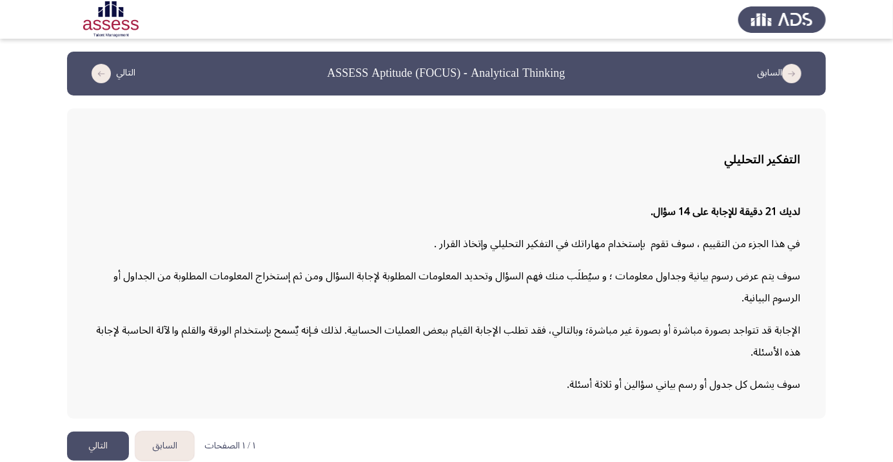
click at [103, 460] on button "التالي" at bounding box center [98, 445] width 62 height 29
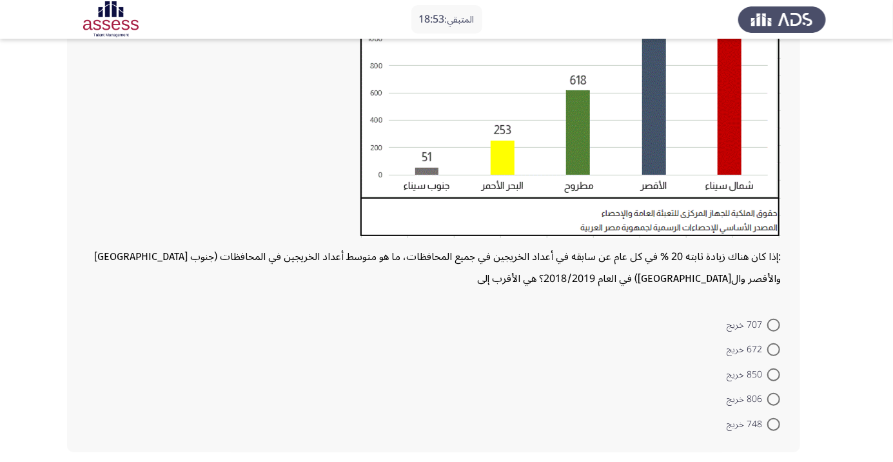
scroll to position [251, 0]
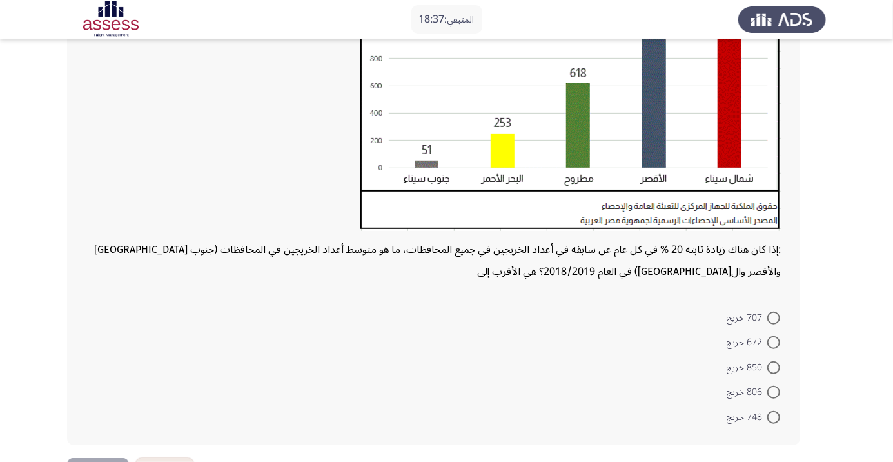
click at [774, 341] on span at bounding box center [773, 342] width 13 height 13
click at [774, 341] on input "672 خريج" at bounding box center [773, 342] width 13 height 13
radio input "true"
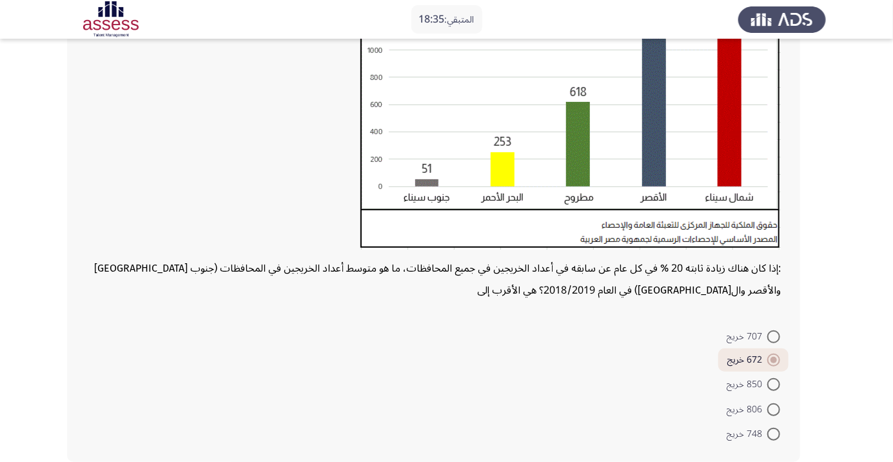
scroll to position [235, 0]
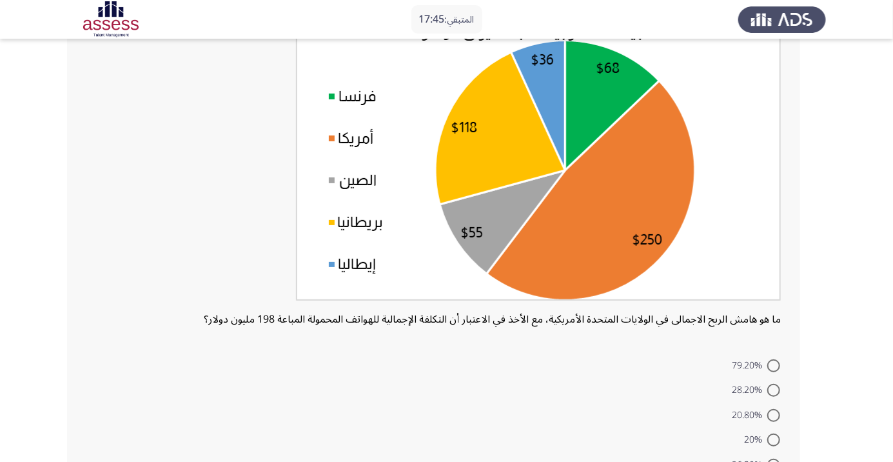
scroll to position [118, 0]
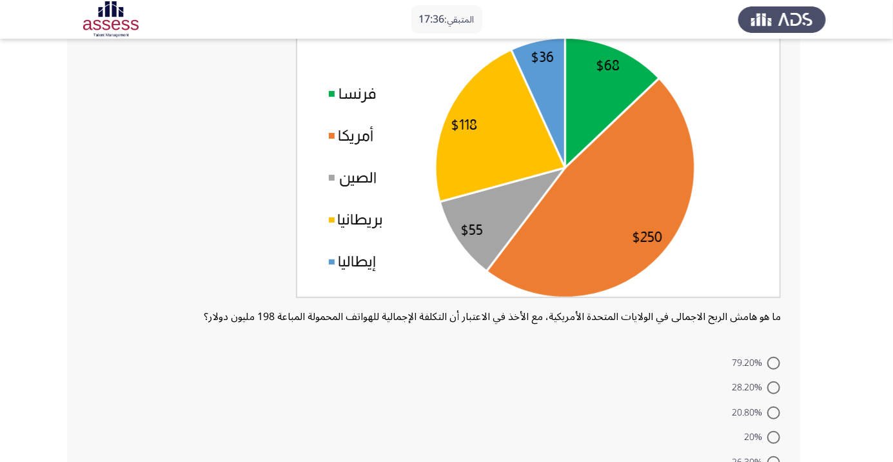
click at [774, 387] on span at bounding box center [773, 387] width 13 height 13
click at [774, 387] on input "28.20%" at bounding box center [773, 387] width 13 height 13
radio input "true"
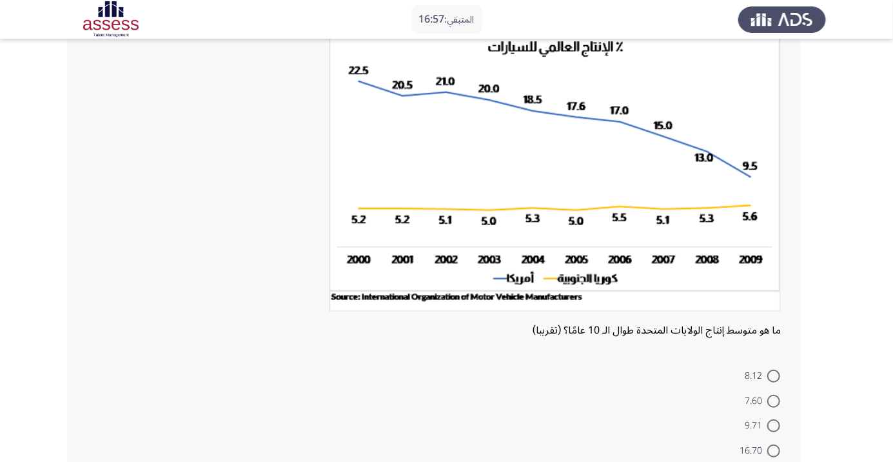
scroll to position [90, 0]
radio input "true"
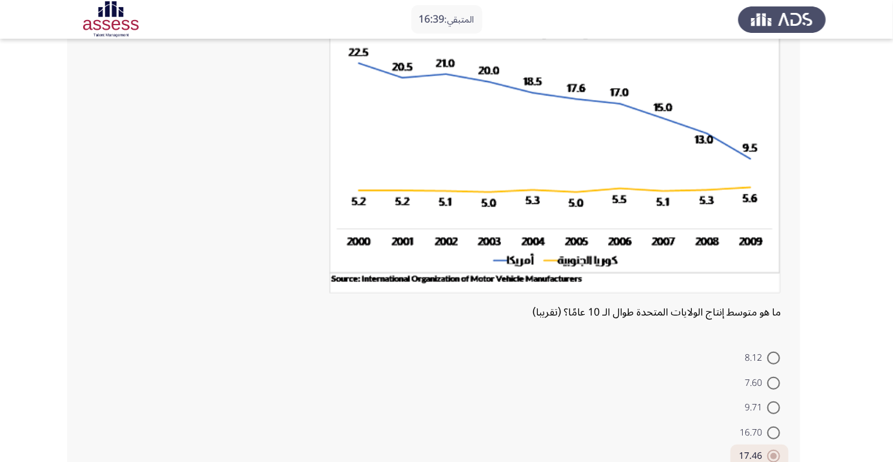
scroll to position [133, 0]
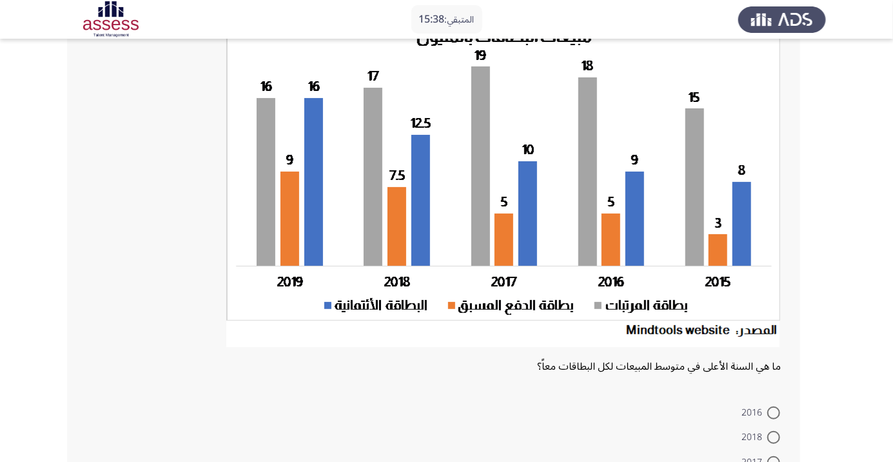
scroll to position [106, 0]
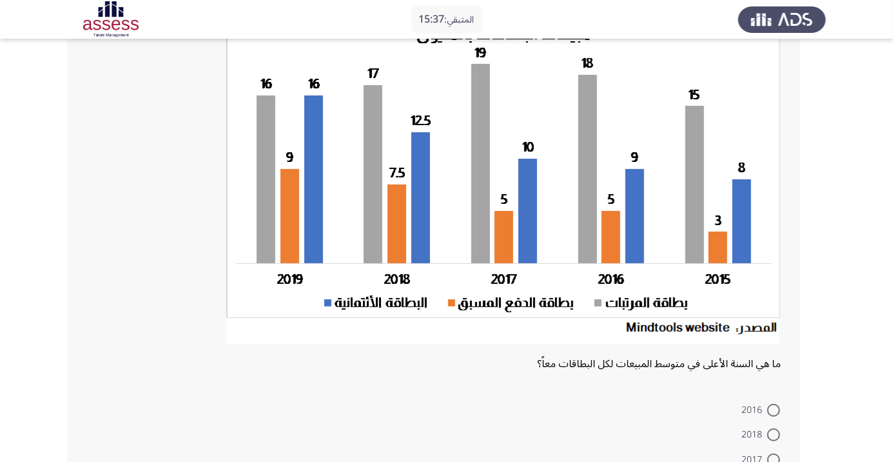
click at [775, 437] on span at bounding box center [773, 434] width 13 height 13
click at [775, 437] on input "2018" at bounding box center [773, 434] width 13 height 13
radio input "true"
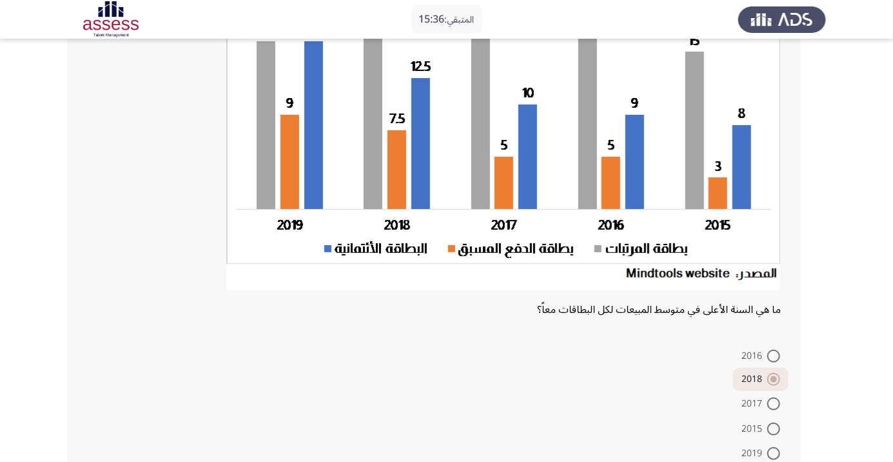
scroll to position [182, 0]
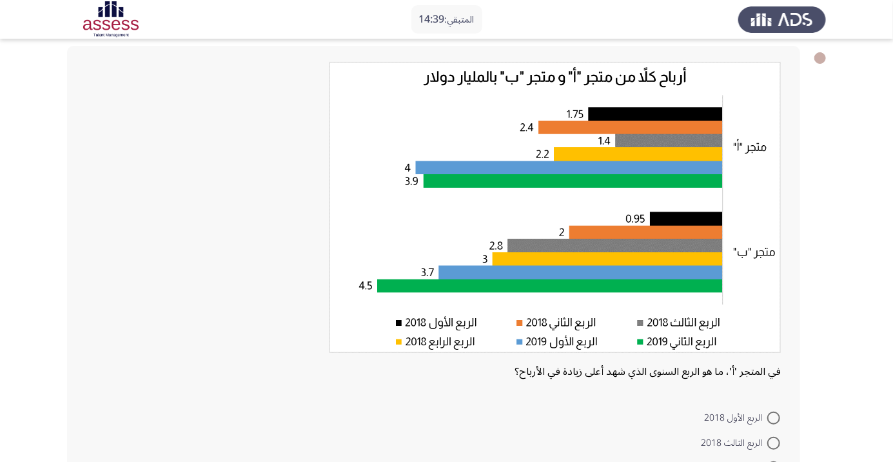
scroll to position [42, 0]
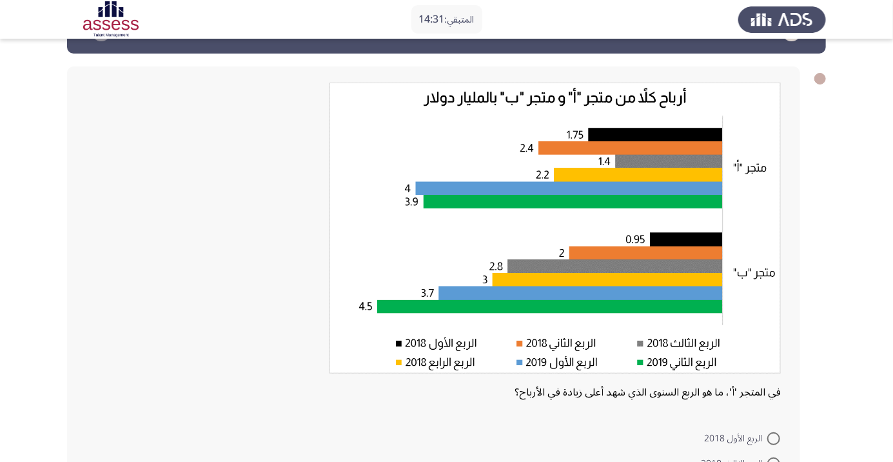
click at [774, 438] on span at bounding box center [773, 438] width 13 height 13
click at [774, 438] on input "الربع الأول 2018" at bounding box center [773, 438] width 13 height 13
radio input "true"
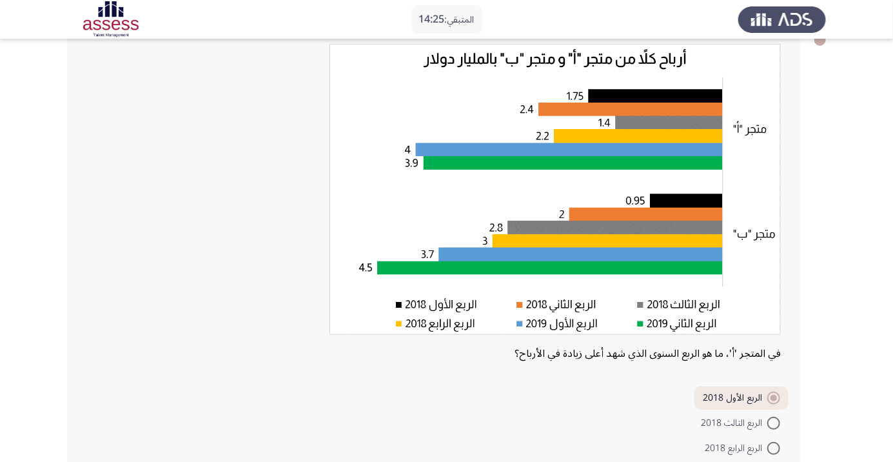
scroll to position [146, 0]
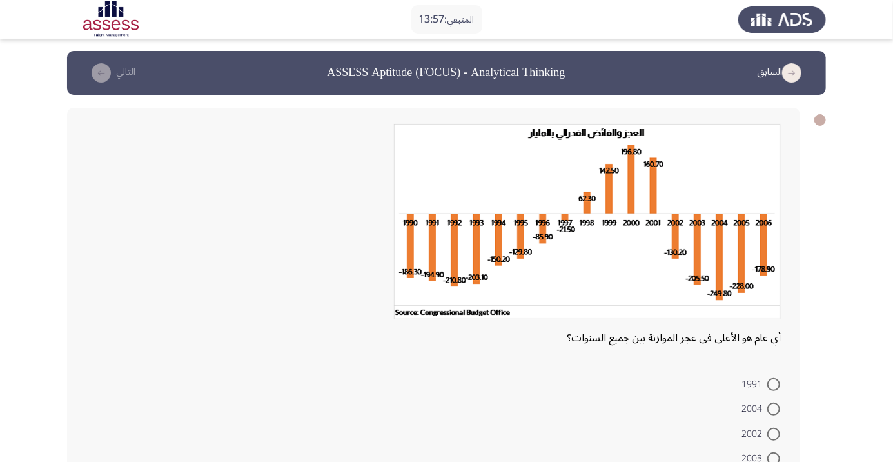
scroll to position [0, 0]
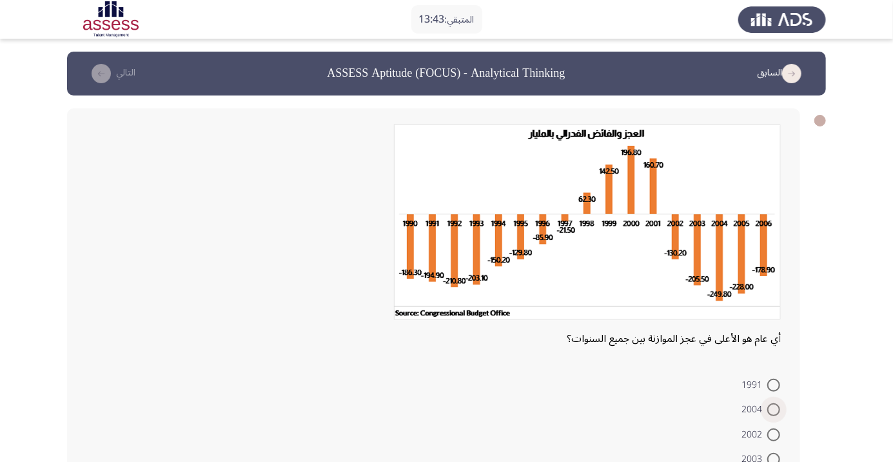
click at [774, 408] on span at bounding box center [773, 409] width 13 height 13
click at [774, 408] on input "2004" at bounding box center [773, 409] width 13 height 13
radio input "true"
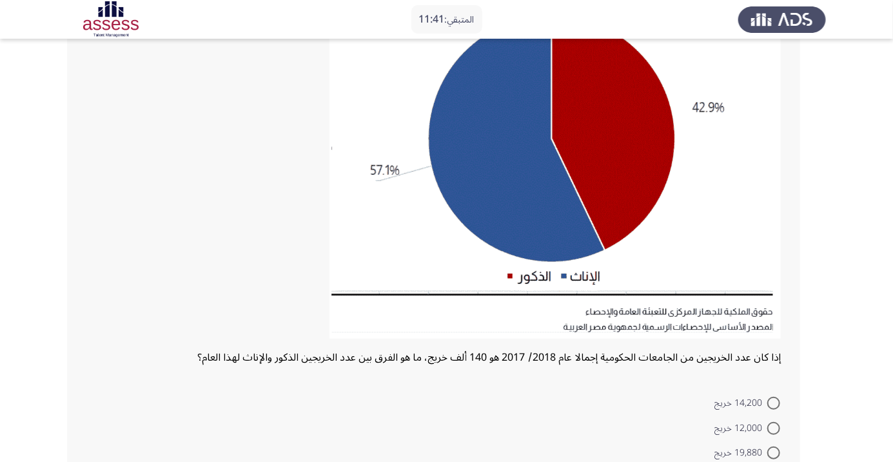
scroll to position [162, 0]
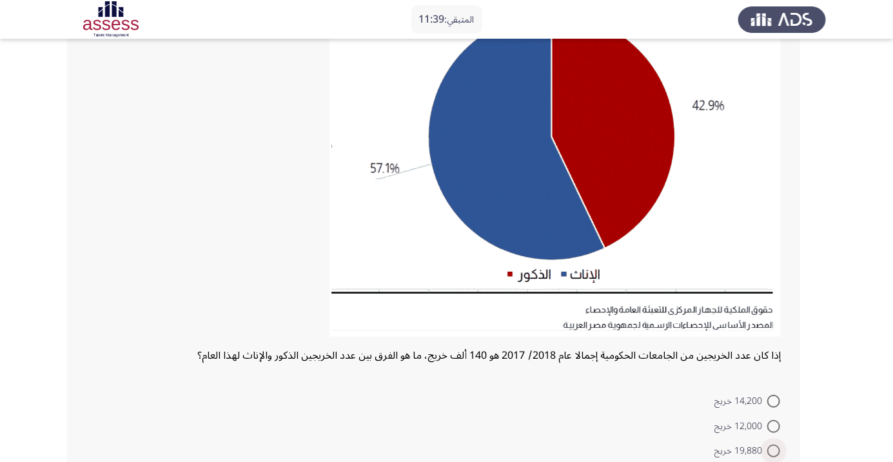
click at [774, 449] on span at bounding box center [773, 450] width 13 height 13
click at [774, 449] on input "19,880 خريج" at bounding box center [773, 450] width 13 height 13
radio input "true"
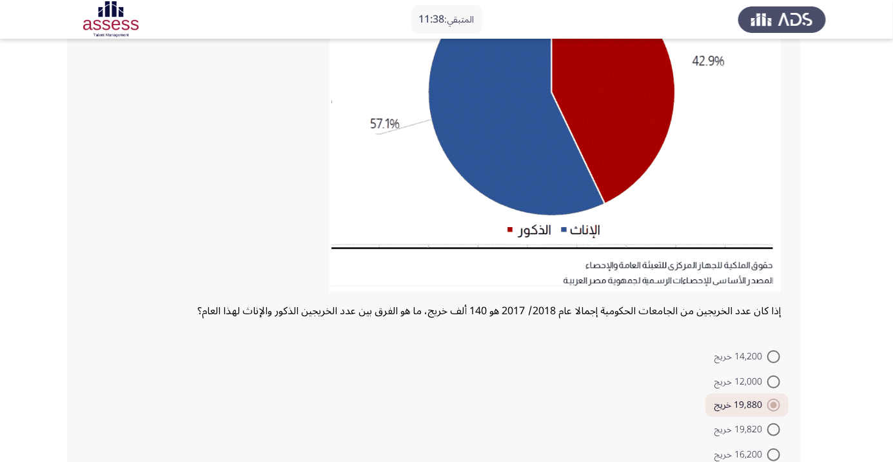
scroll to position [229, 0]
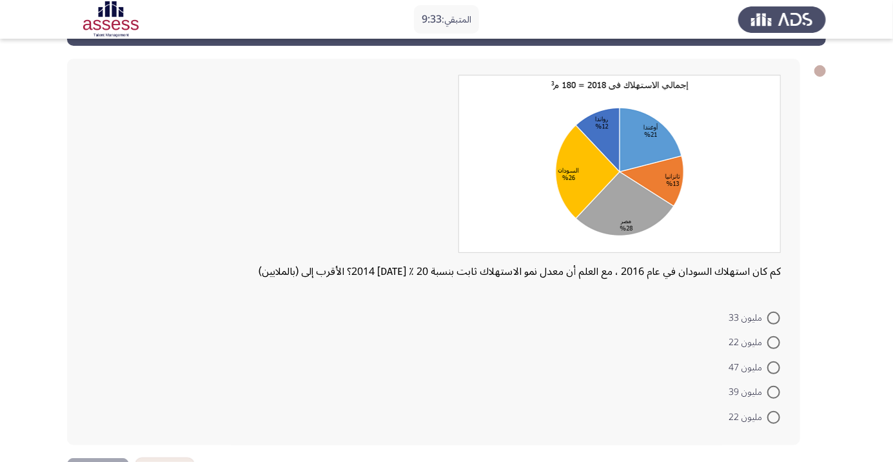
scroll to position [63, 0]
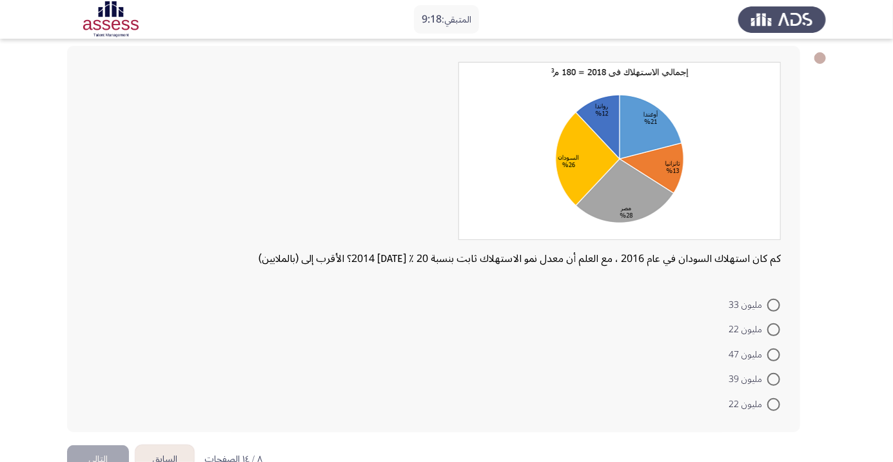
click at [774, 329] on span at bounding box center [773, 329] width 13 height 13
click at [774, 329] on input "مليون 22" at bounding box center [773, 329] width 13 height 13
radio input "true"
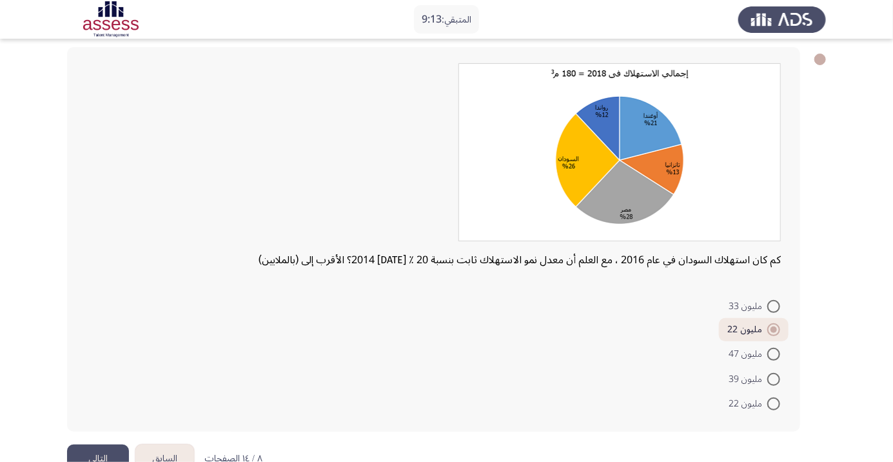
scroll to position [34, 0]
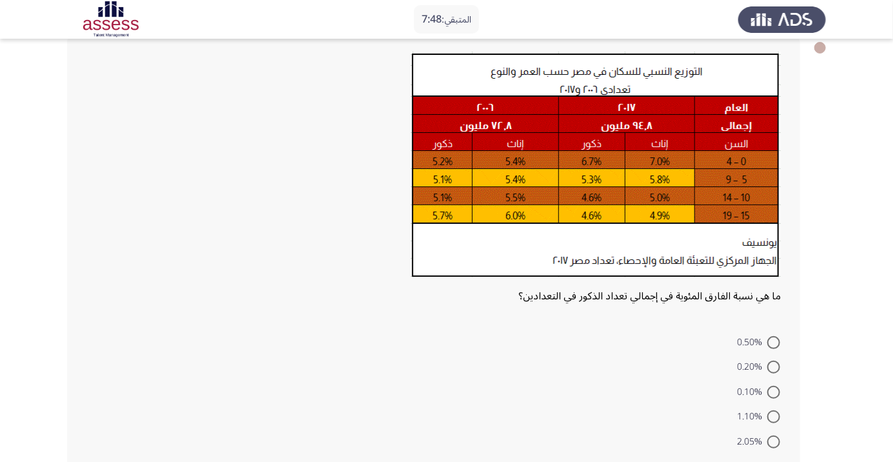
scroll to position [88, 0]
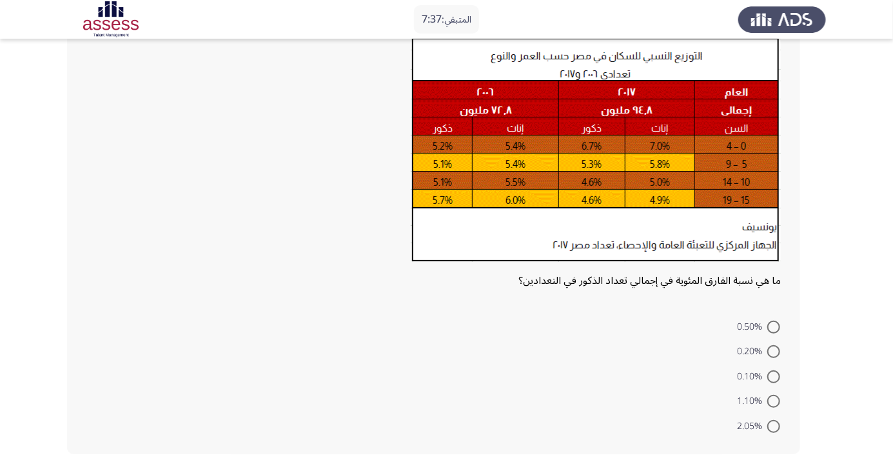
click at [774, 400] on span at bounding box center [773, 401] width 13 height 13
click at [774, 400] on input "1.10%" at bounding box center [773, 401] width 13 height 13
radio input "true"
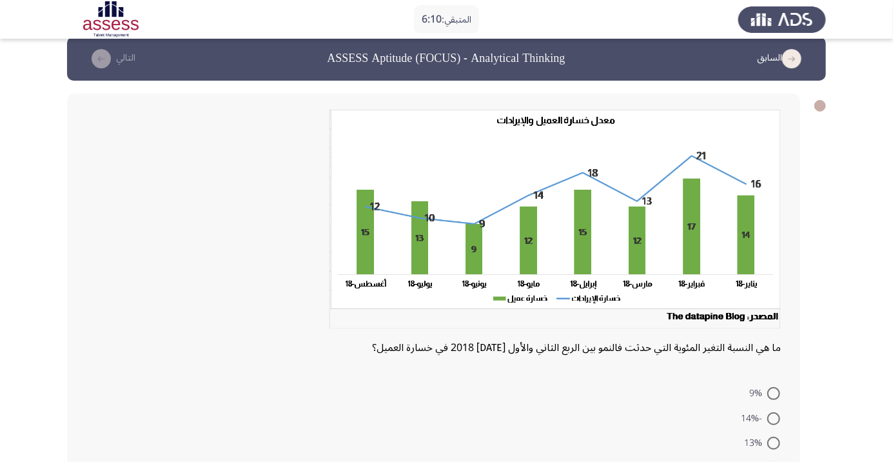
scroll to position [14, 0]
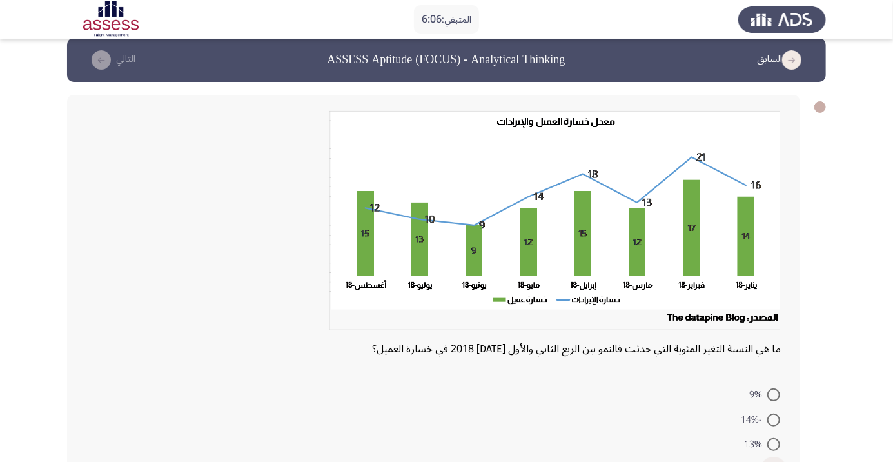
click at [774, 461] on span at bounding box center [773, 469] width 13 height 13
click at [774, 461] on input "-18%" at bounding box center [773, 469] width 13 height 13
radio input "true"
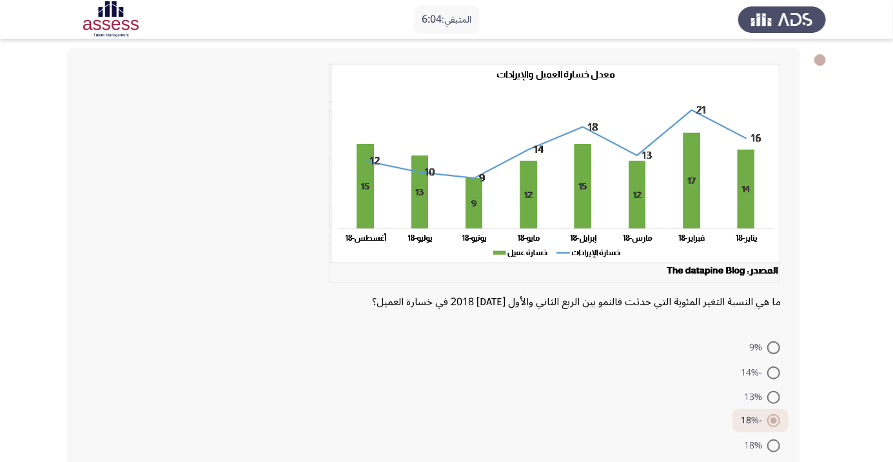
scroll to position [74, 0]
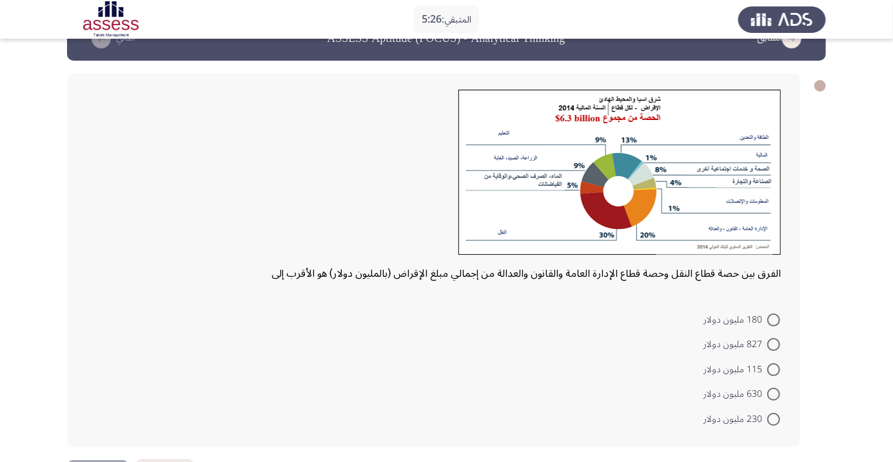
scroll to position [36, 0]
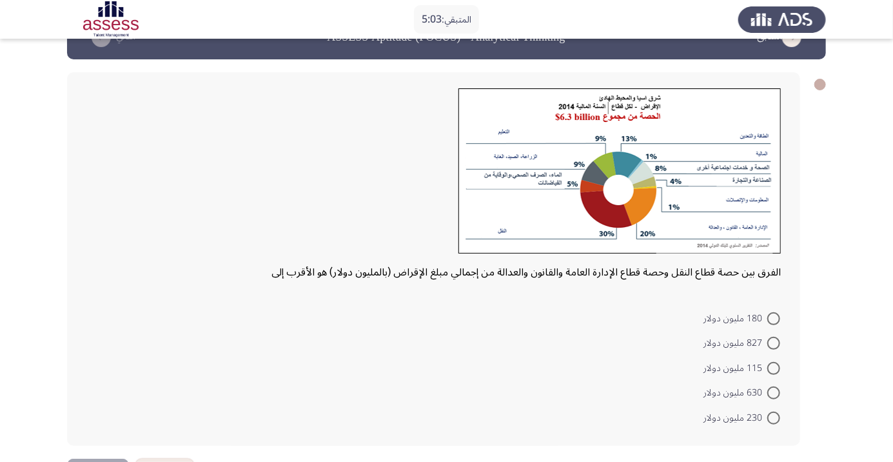
click at [774, 318] on span at bounding box center [773, 318] width 13 height 13
click at [774, 318] on input "180 مليون دولار" at bounding box center [773, 318] width 13 height 13
radio input "true"
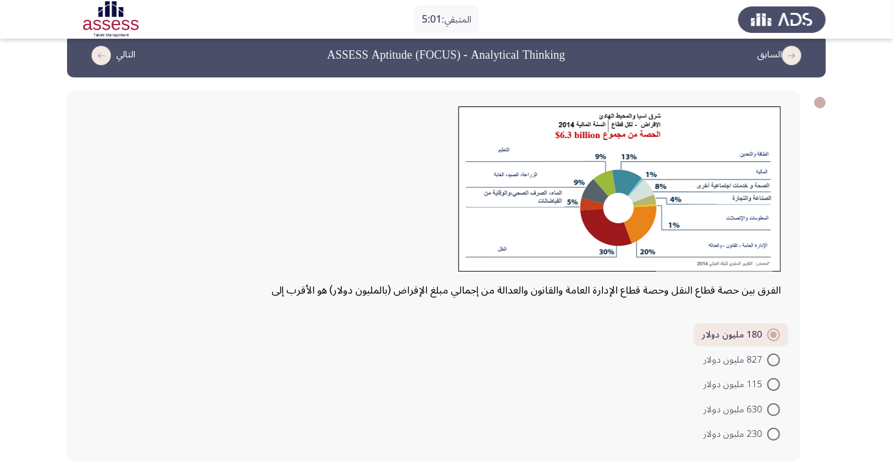
scroll to position [21, 0]
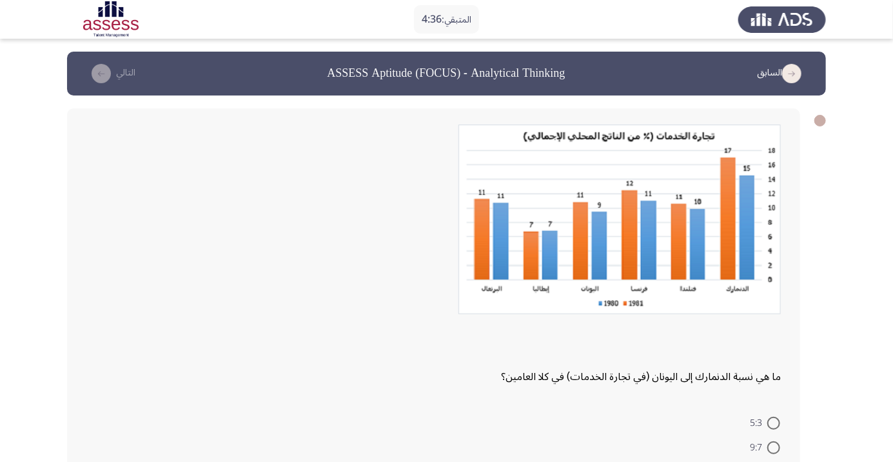
click at [766, 326] on div at bounding box center [433, 333] width 694 height 22
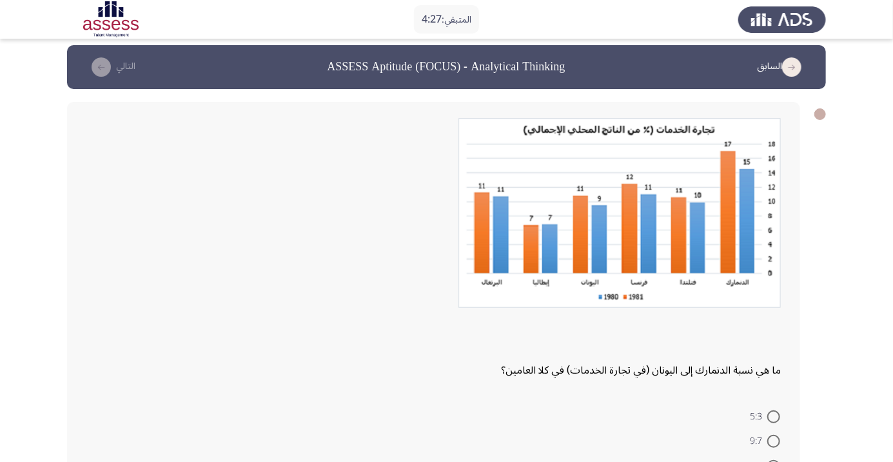
scroll to position [7, 0]
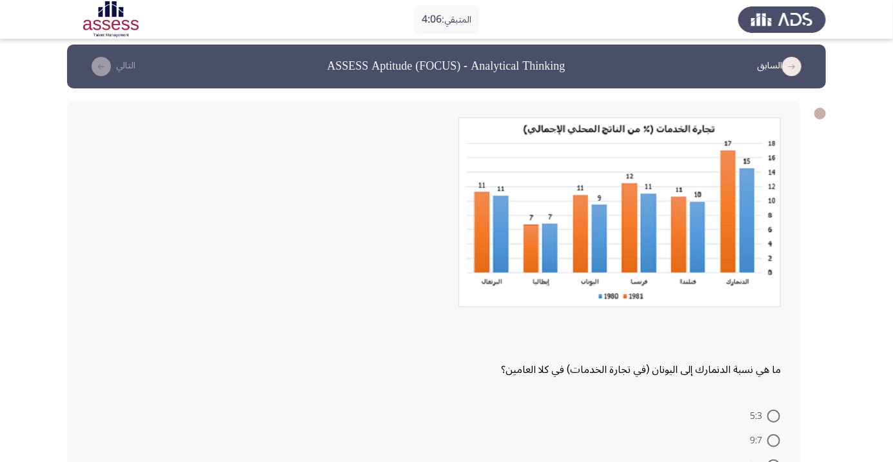
radio input "true"
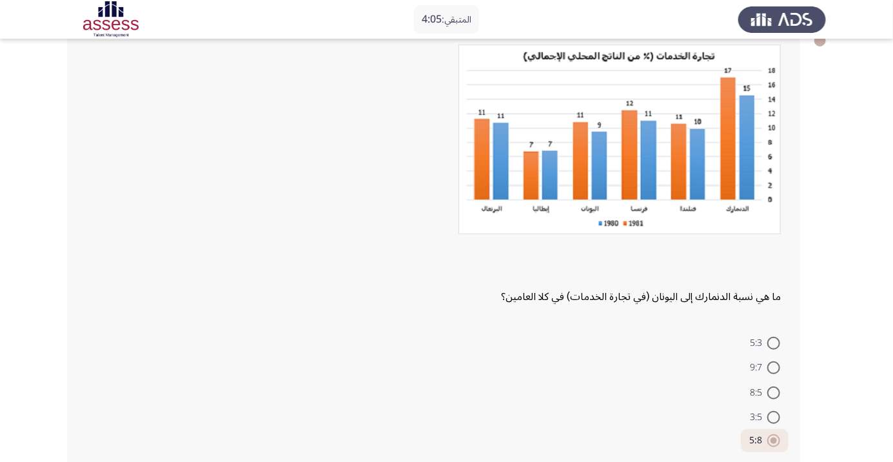
scroll to position [81, 0]
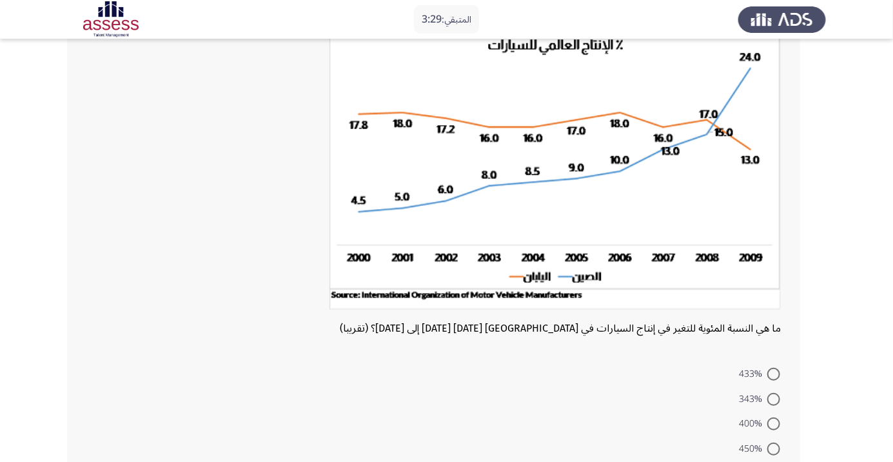
scroll to position [93, 0]
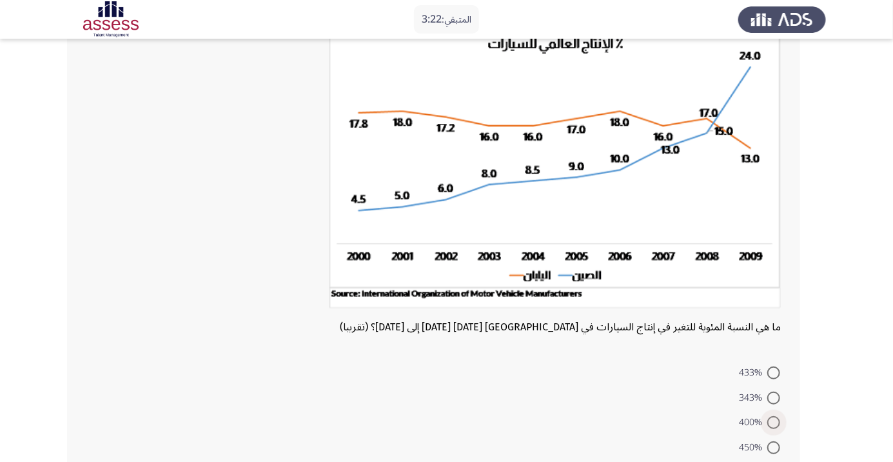
click at [774, 422] on span at bounding box center [773, 422] width 13 height 13
click at [774, 422] on input "400%" at bounding box center [773, 422] width 13 height 13
radio input "true"
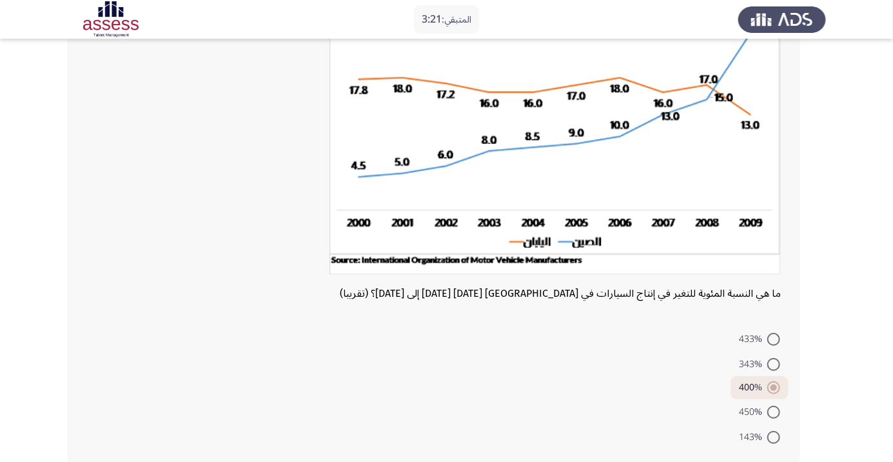
scroll to position [133, 0]
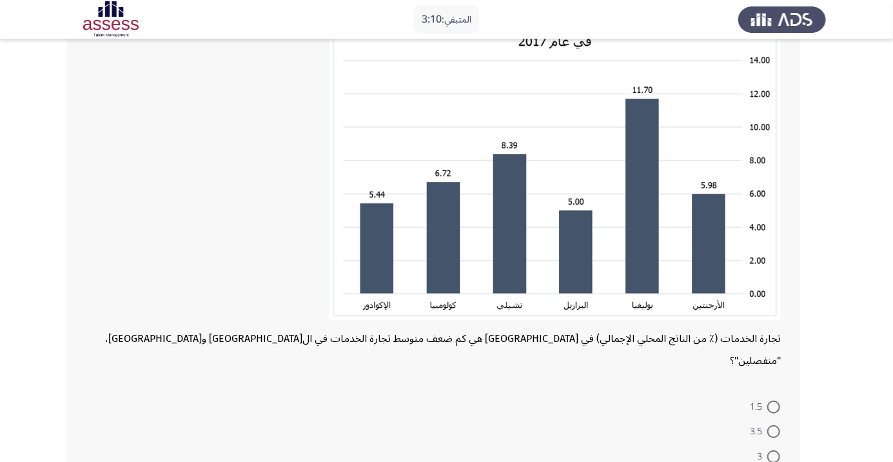
scroll to position [122, 0]
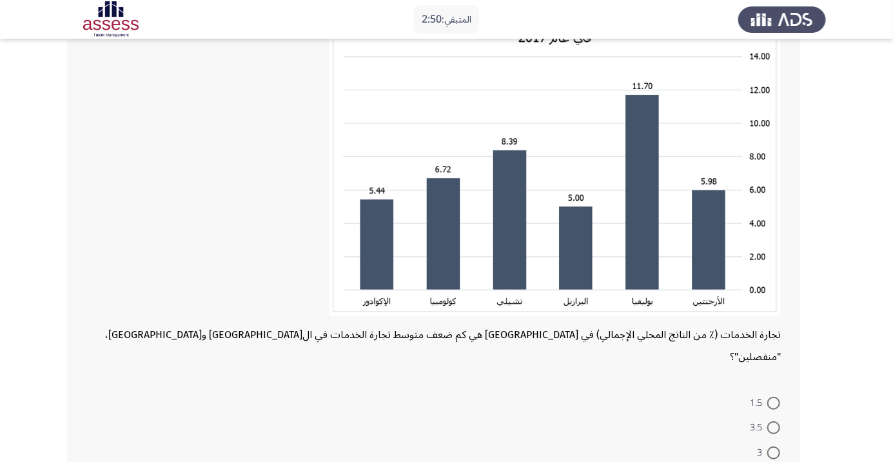
click at [774, 396] on span at bounding box center [773, 402] width 13 height 13
click at [774, 396] on input "1.5" at bounding box center [773, 402] width 13 height 13
radio input "true"
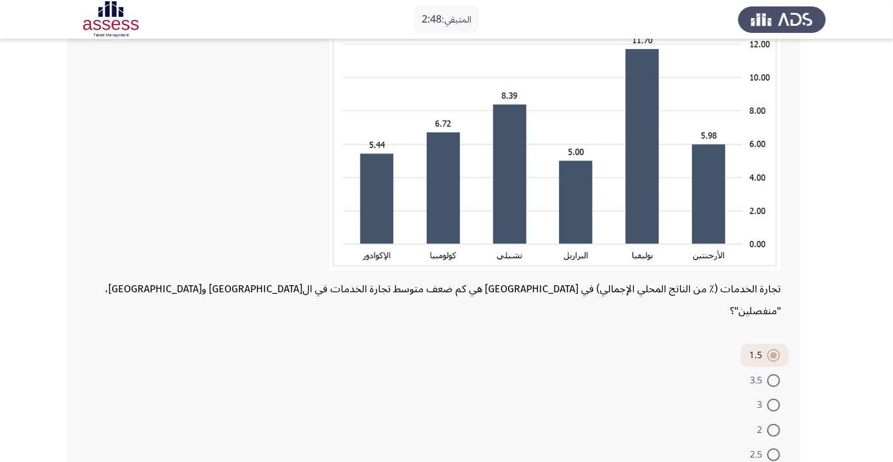
scroll to position [169, 0]
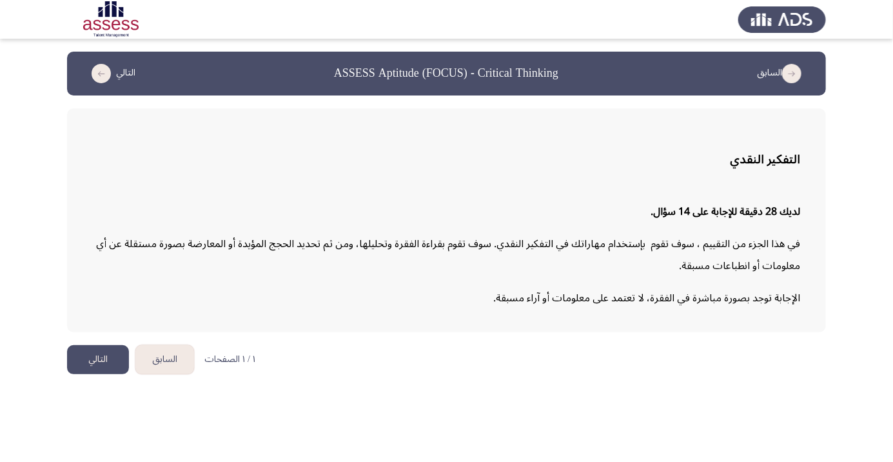
click at [103, 358] on button "التالي" at bounding box center [98, 359] width 62 height 29
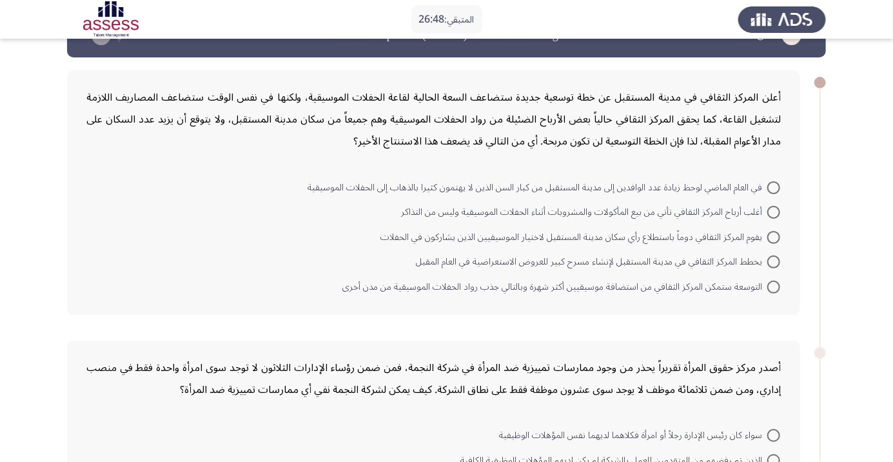
scroll to position [36, 0]
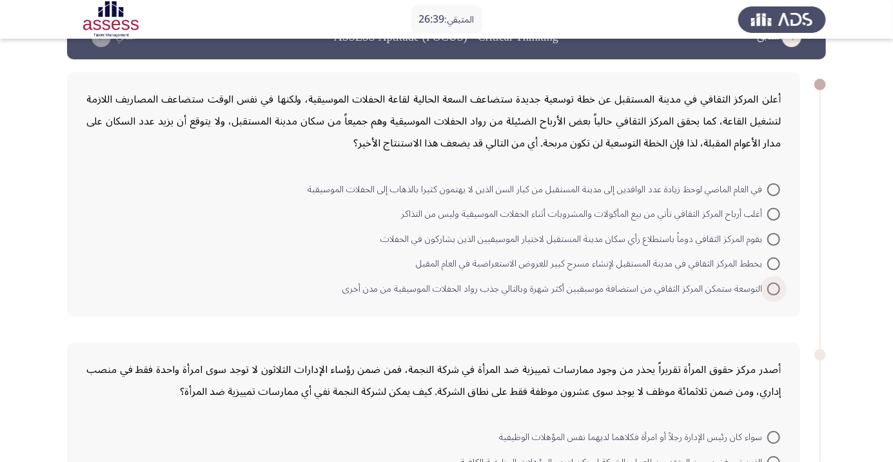
click at [774, 288] on span at bounding box center [773, 288] width 13 height 13
click at [774, 288] on input "التوسعة ستمكن المركز الثقافي من استضافة موسيقيين أكثر شهرة وبالتالي جذب رواد ال…" at bounding box center [773, 288] width 13 height 13
radio input "true"
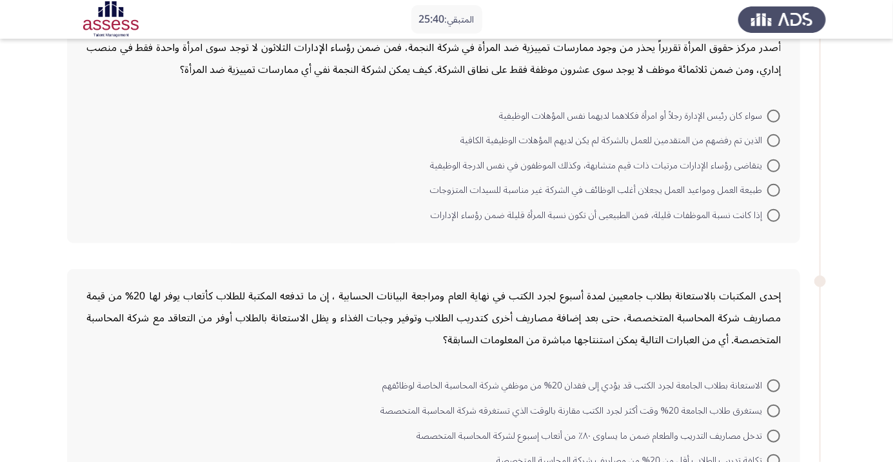
scroll to position [355, 0]
click at [774, 115] on span at bounding box center [773, 117] width 13 height 13
click at [774, 115] on input "سواء كان رئيس الإدارة رجلاً أو امرأة فكلاهما لديهما نفس المؤهلات الوظيفية" at bounding box center [773, 117] width 13 height 13
radio input "true"
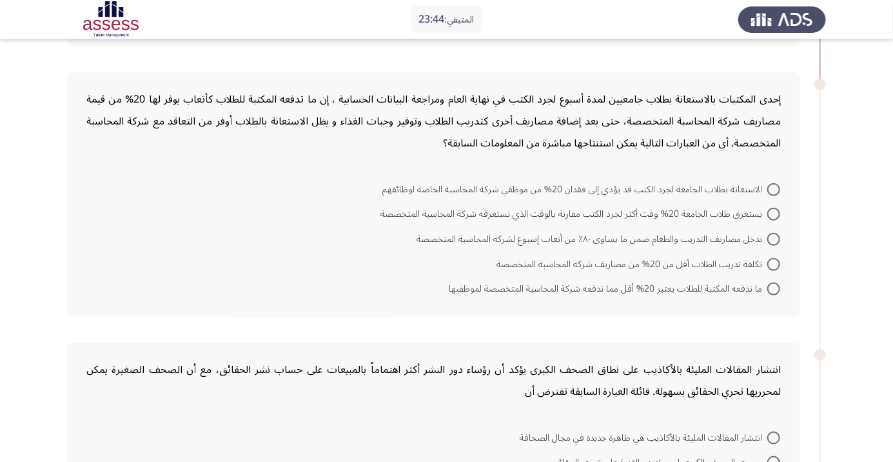
scroll to position [551, 0]
click at [774, 261] on span at bounding box center [773, 263] width 13 height 13
click at [774, 261] on input "تكلفة تدريب الطلاب أقل من 20% من مصاريف شركة المحاسبة المتخصصة" at bounding box center [773, 263] width 13 height 13
radio input "true"
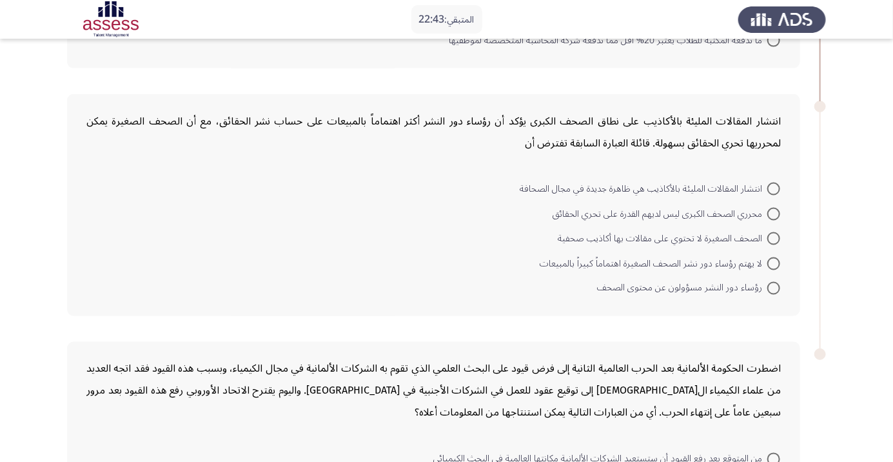
scroll to position [801, 0]
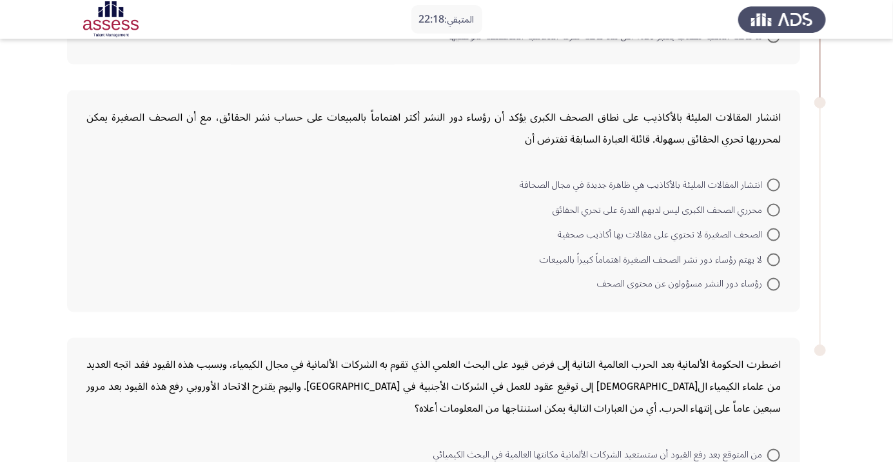
click at [774, 282] on span at bounding box center [773, 284] width 13 height 13
click at [774, 282] on input "رؤساء دور النشر مسؤولون عن محتوى الصحف" at bounding box center [773, 284] width 13 height 13
radio input "true"
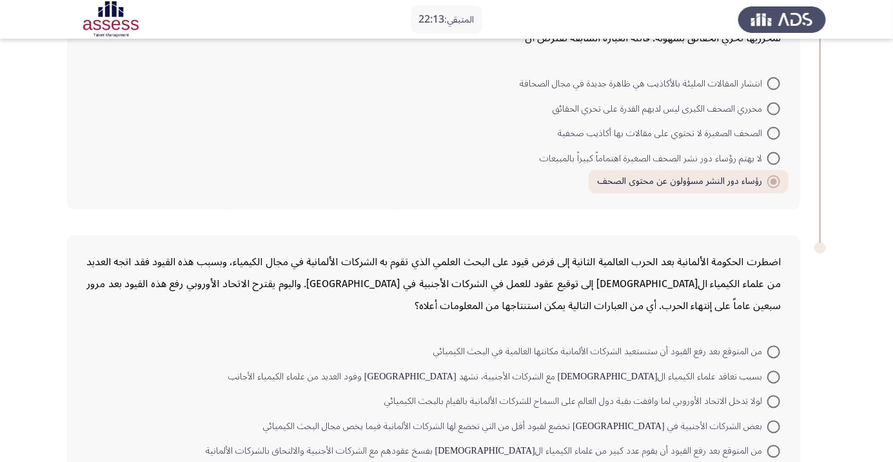
scroll to position [921, 0]
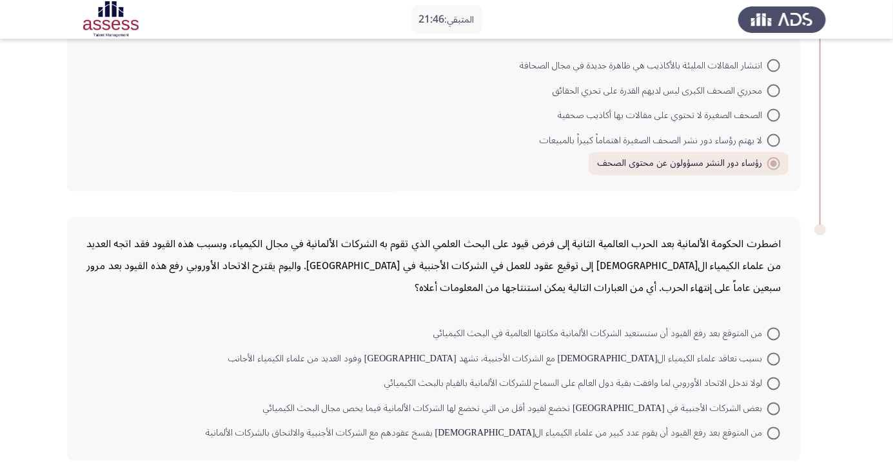
click at [774, 331] on span at bounding box center [773, 334] width 13 height 13
click at [774, 331] on input "من المتوقع بعد رفع القيود أن ستستعيد الشركات الألمانية مكانتها العالمية في البح…" at bounding box center [773, 334] width 13 height 13
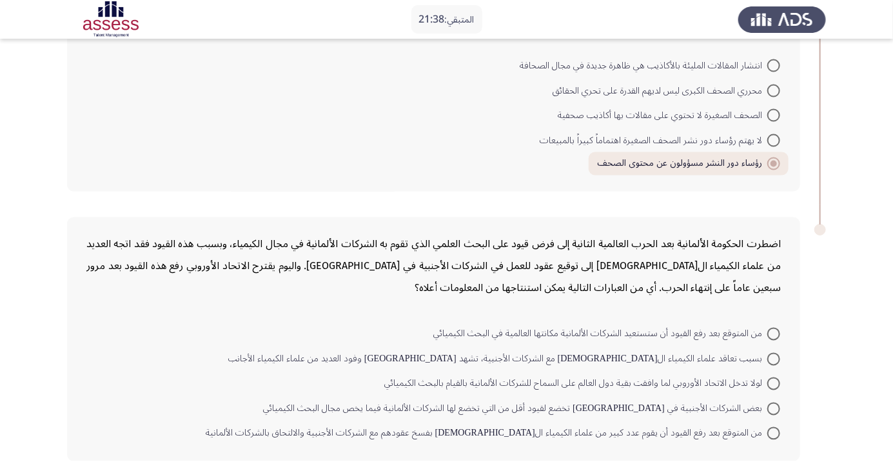
radio input "true"
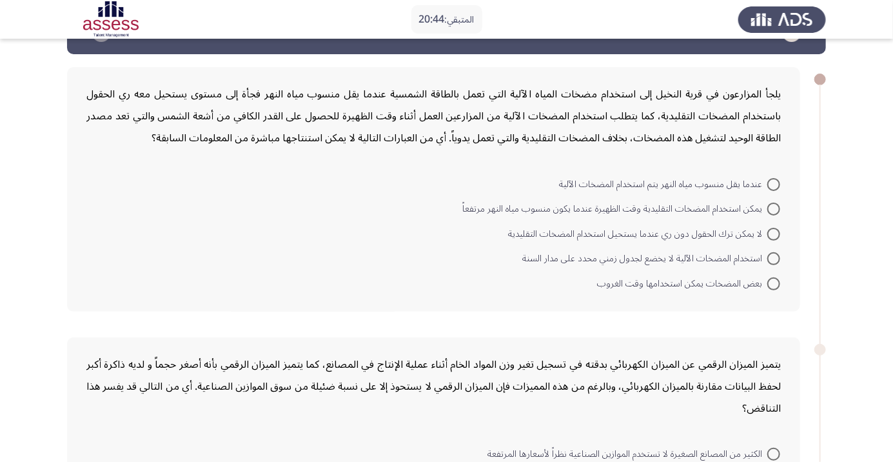
scroll to position [41, 0]
click at [774, 258] on span at bounding box center [773, 258] width 13 height 13
click at [774, 258] on input "استخدام المضخات الآلية لا يخضع لجدول زمني محدد على مدار السنة" at bounding box center [773, 258] width 13 height 13
radio input "true"
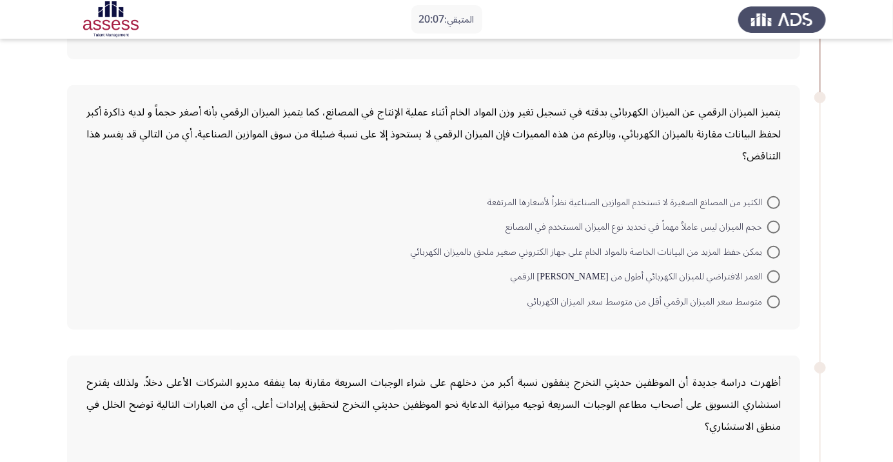
scroll to position [317, 0]
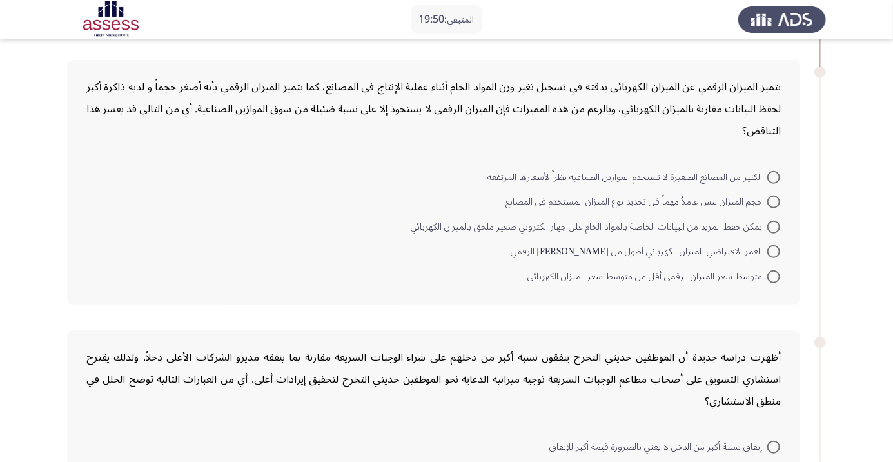
click at [767, 171] on span at bounding box center [773, 177] width 13 height 13
click at [767, 171] on input "الكثير من المصانع الصغيرة لا تستخدم الموازين الصناعية نظراً لأسعارها المرتفعة" at bounding box center [773, 177] width 13 height 13
radio input "true"
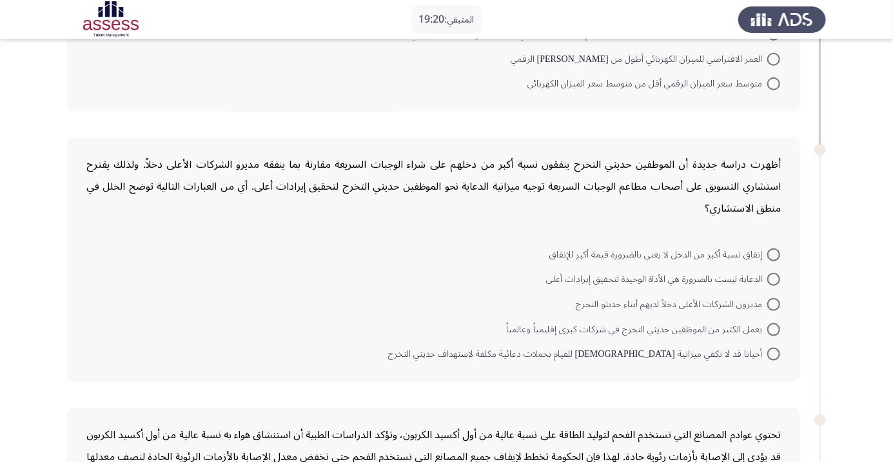
scroll to position [513, 0]
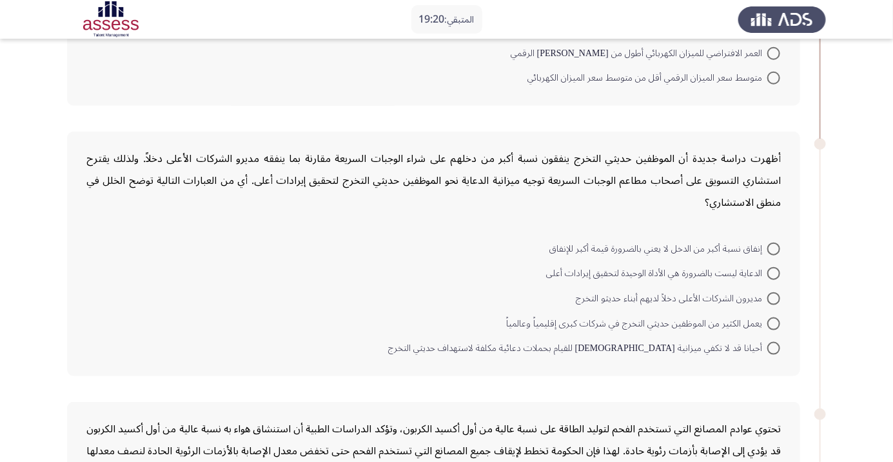
click at [774, 247] on span at bounding box center [773, 248] width 13 height 13
click at [774, 247] on input "إنفاق نسبة أكبر من الدخل لا يعني بالضرورة قيمة أكبر للإنفاق" at bounding box center [773, 248] width 13 height 13
radio input "true"
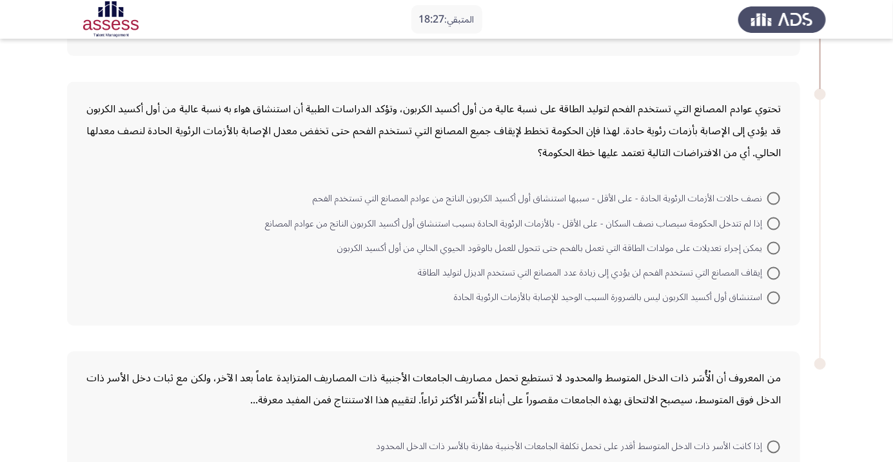
scroll to position [834, 0]
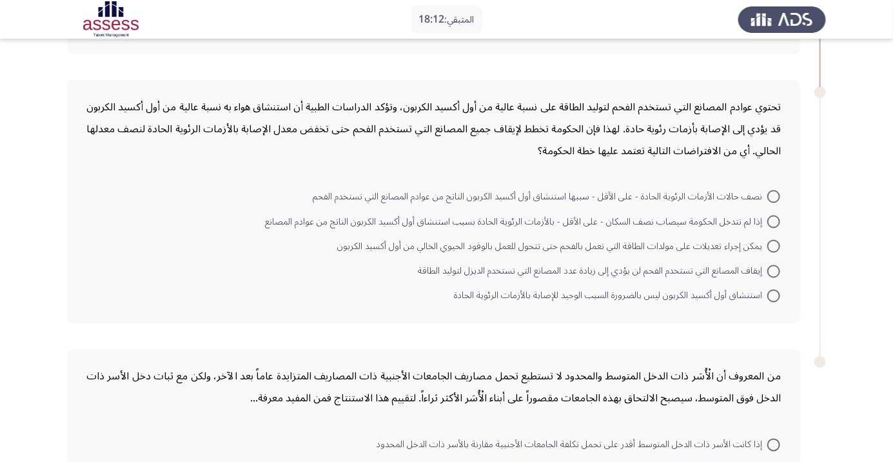
click at [774, 244] on span at bounding box center [773, 246] width 13 height 13
click at [774, 244] on input "يمكن إجراء تعديلات على مولدات الطاقة التي تعمل بالفحم حتى تتحول للعمل بالوقود ا…" at bounding box center [773, 246] width 13 height 13
radio input "true"
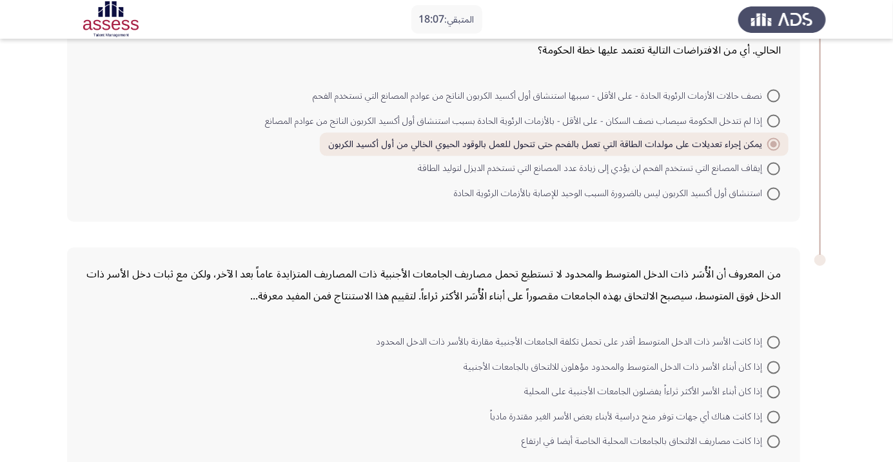
scroll to position [943, 0]
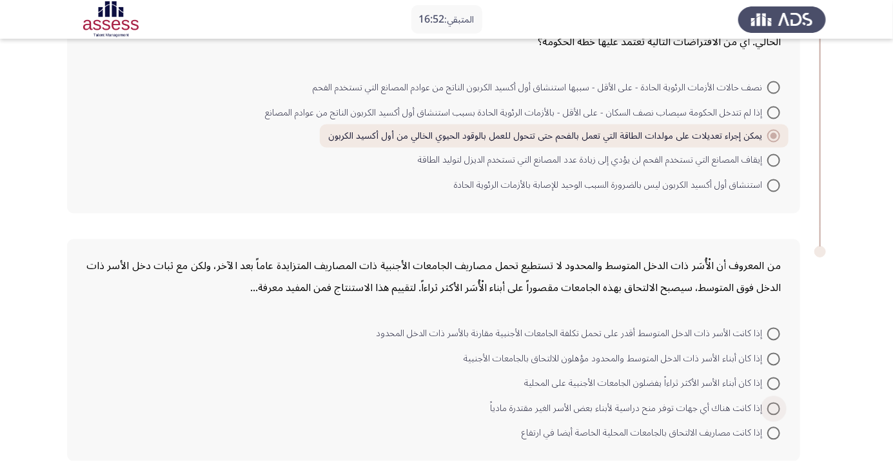
click at [777, 406] on span at bounding box center [773, 408] width 13 height 13
click at [777, 406] on input "إذا كانت هناك أي جهات توفر منح دراسية لأبناء بعض الأسر الغير مقتدرة مادياً" at bounding box center [773, 408] width 13 height 13
radio input "true"
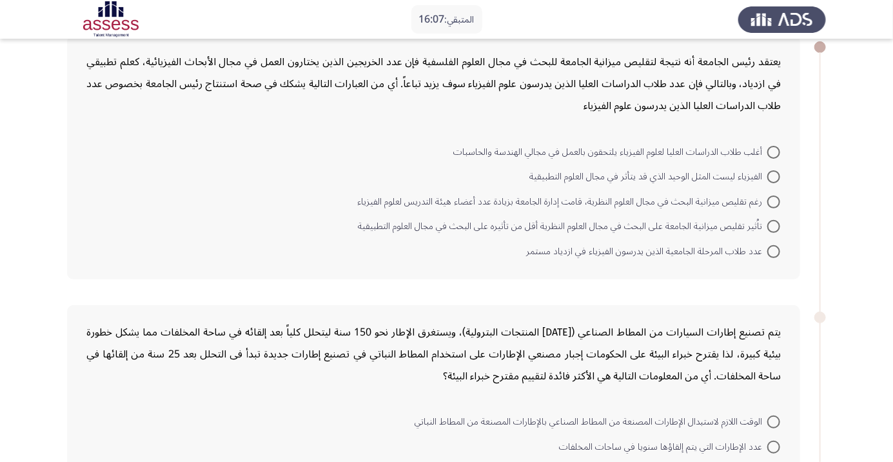
scroll to position [86, 0]
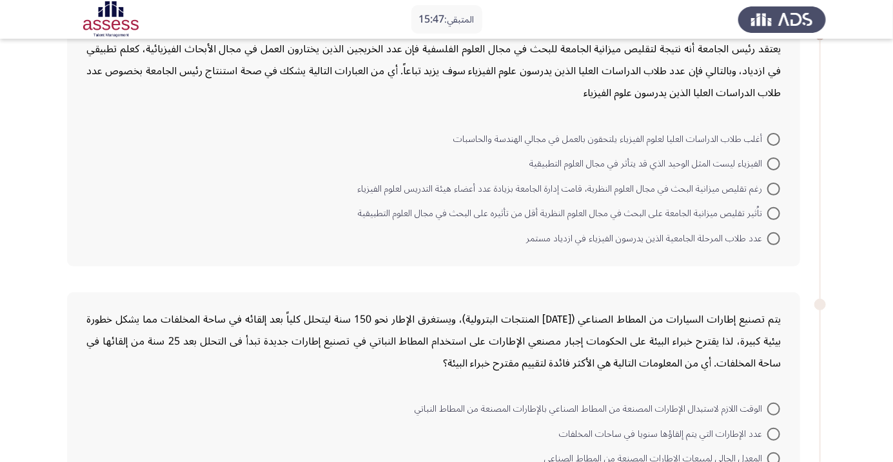
click at [774, 237] on span at bounding box center [773, 238] width 13 height 13
click at [774, 237] on input "عدد طلاب المرحلة الجامعية الذين يدرسون الفيزياء في ازدياد مستمر" at bounding box center [773, 238] width 13 height 13
radio input "true"
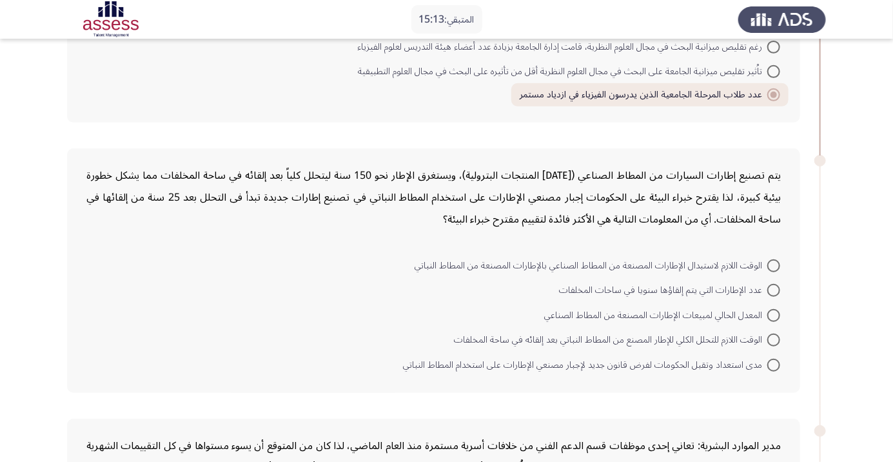
scroll to position [230, 0]
click at [774, 337] on span at bounding box center [773, 338] width 13 height 13
click at [774, 337] on input "الوقت اللازم للتحلل الكلي للإطار المصنع من المطاط النباتي بعد إلقائه في ساحة ال…" at bounding box center [773, 338] width 13 height 13
radio input "true"
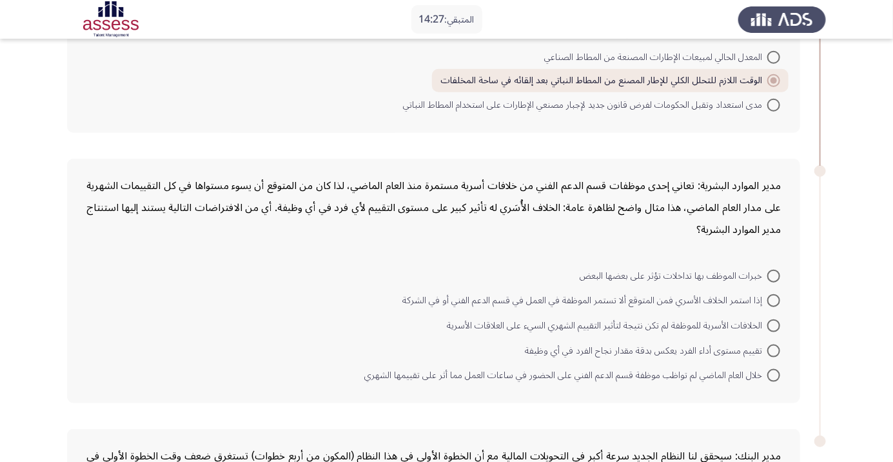
scroll to position [489, 0]
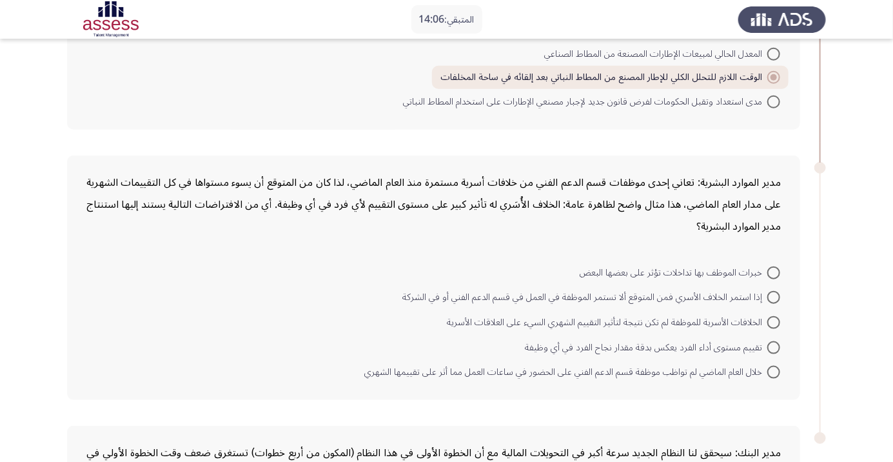
click at [774, 295] on span at bounding box center [773, 297] width 13 height 13
click at [774, 295] on input "إذا استمر الخلاف الأسري فمن المتوقع ألا تستمر الموظفة في العمل في قسم الدعم الف…" at bounding box center [773, 297] width 13 height 13
radio input "true"
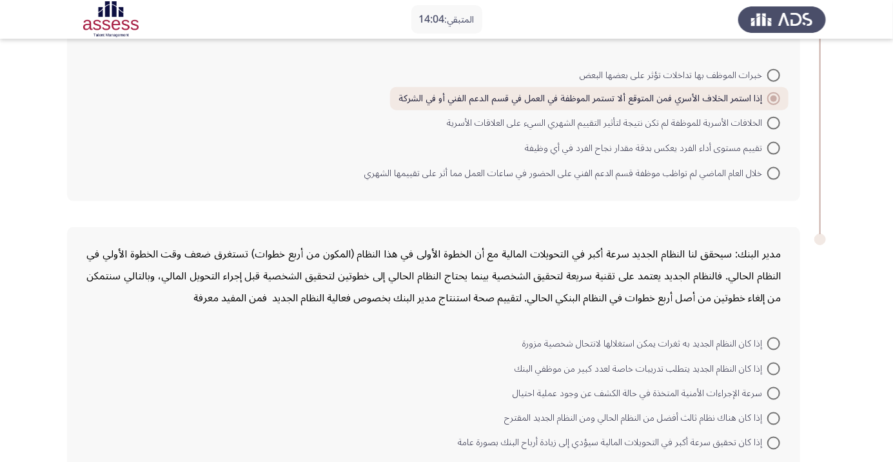
scroll to position [696, 0]
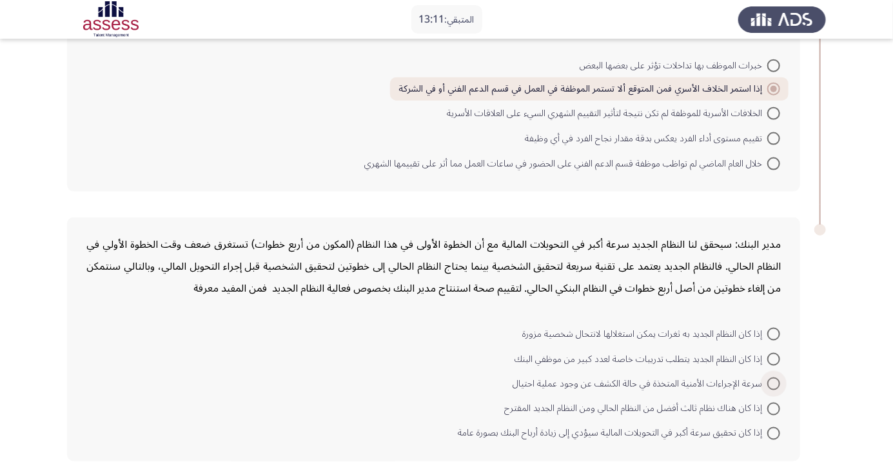
click at [774, 381] on span at bounding box center [773, 383] width 13 height 13
click at [774, 381] on input "سرعة الإجراءات الأمنية المتخذة في حالة الكشف عن وجود عملية احتيال" at bounding box center [773, 383] width 13 height 13
radio input "true"
